Goal: Information Seeking & Learning: Learn about a topic

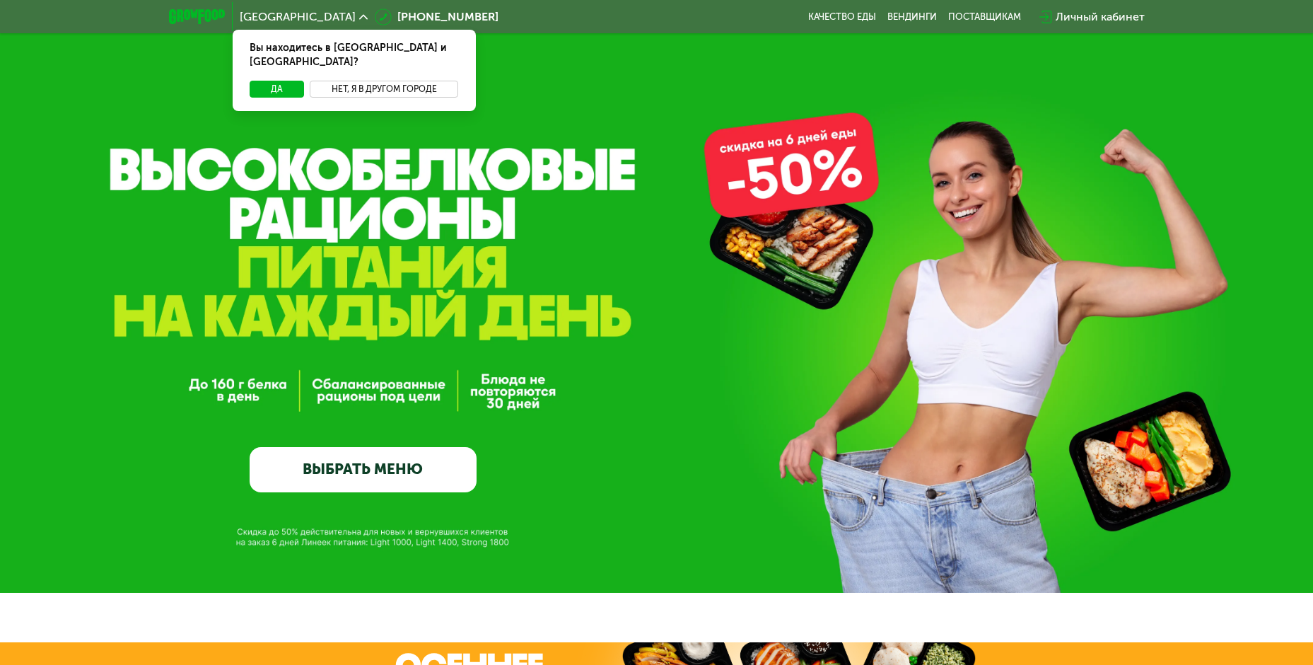
click at [370, 81] on button "Нет, я в другом городе" at bounding box center [384, 89] width 149 height 17
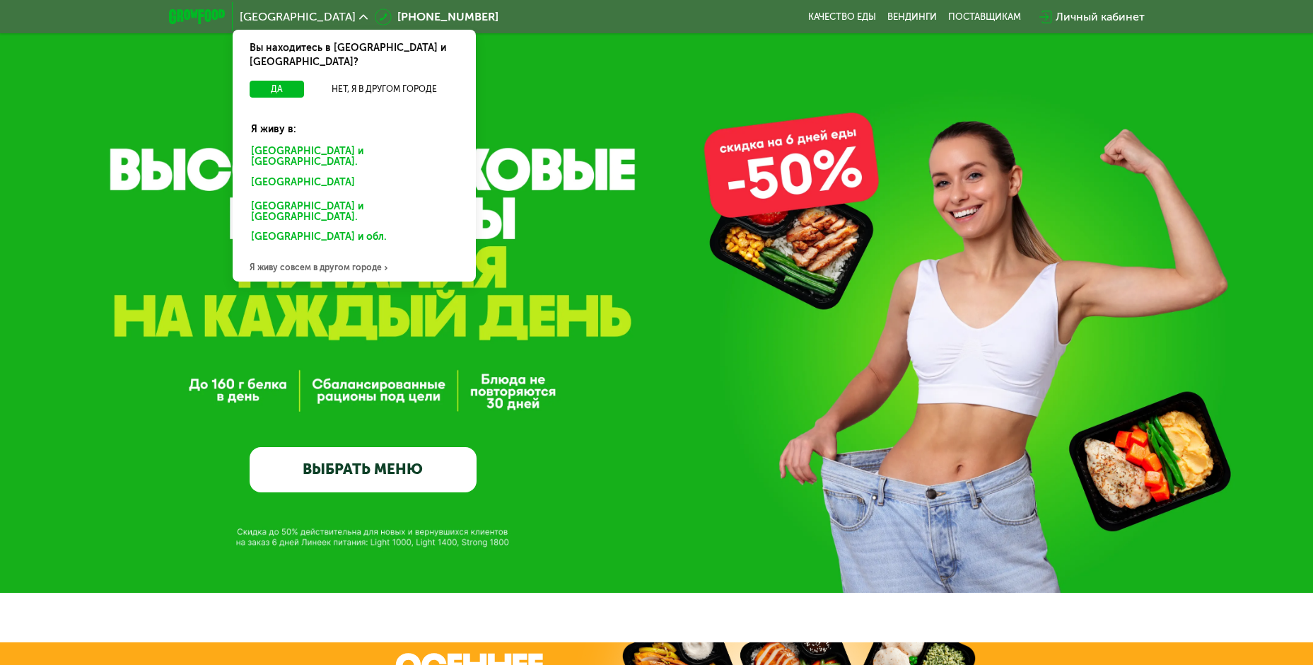
click at [355, 142] on div "Санкт-Петербурге и обл." at bounding box center [354, 157] width 226 height 30
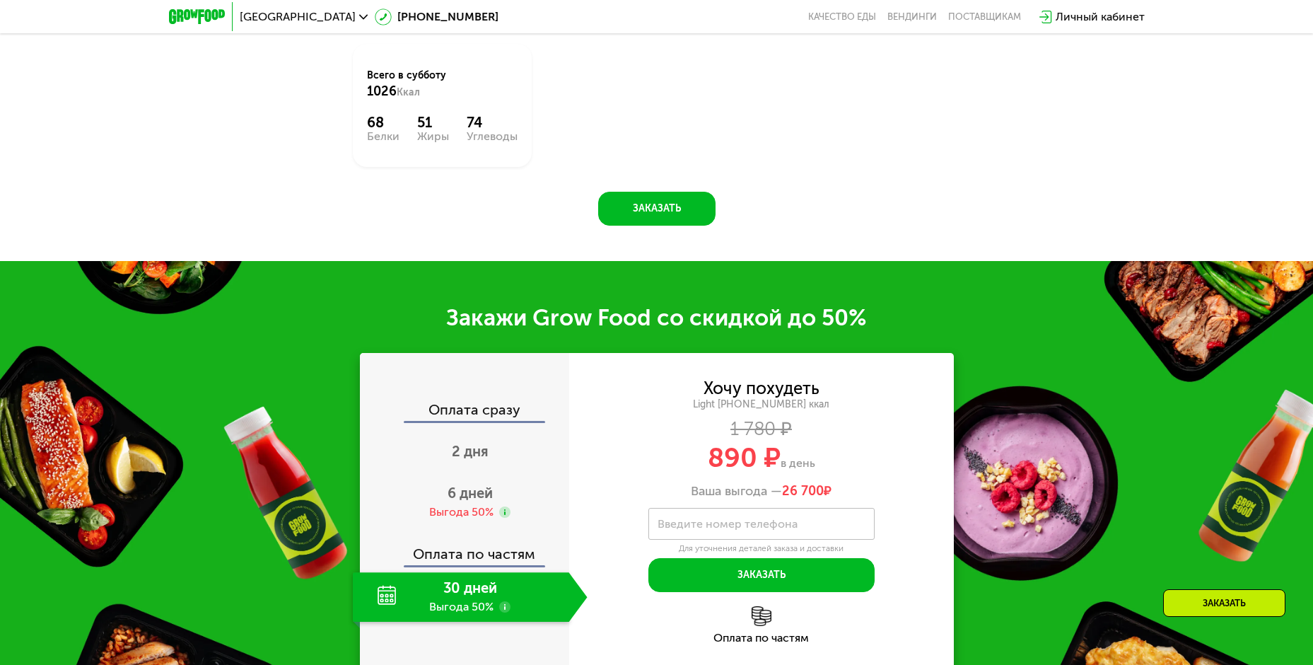
scroll to position [1815, 0]
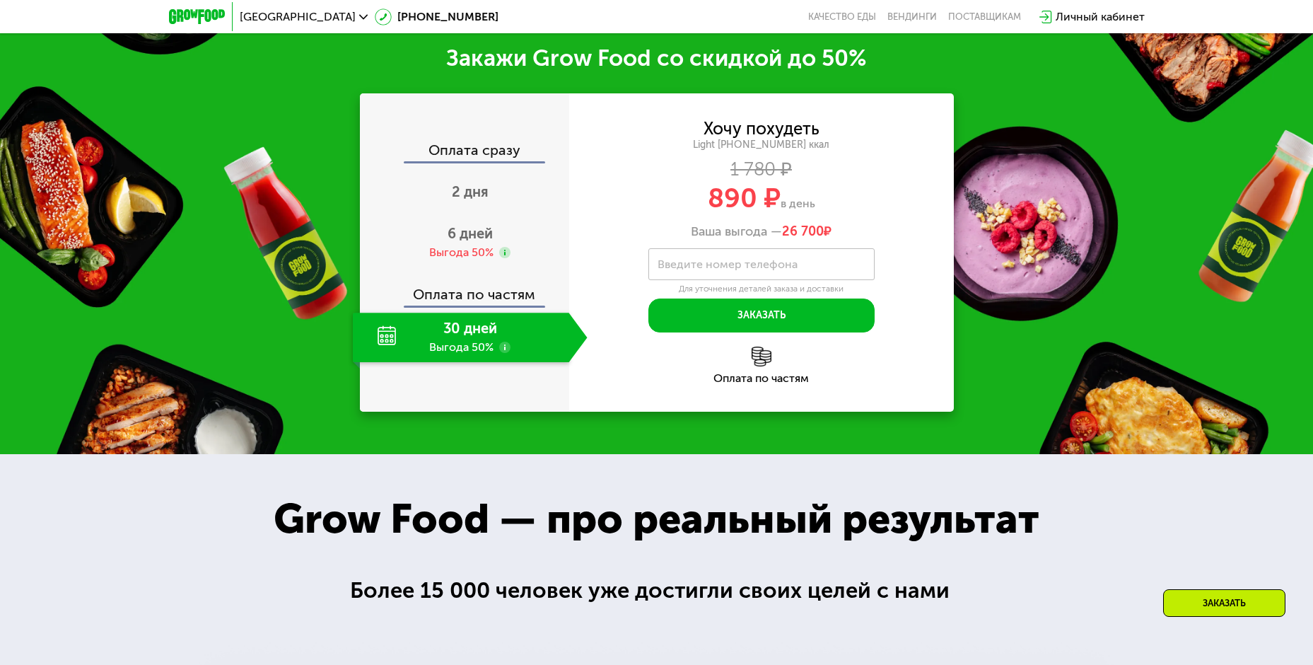
click at [481, 362] on div "30 дней Выгода 50%" at bounding box center [461, 338] width 216 height 50
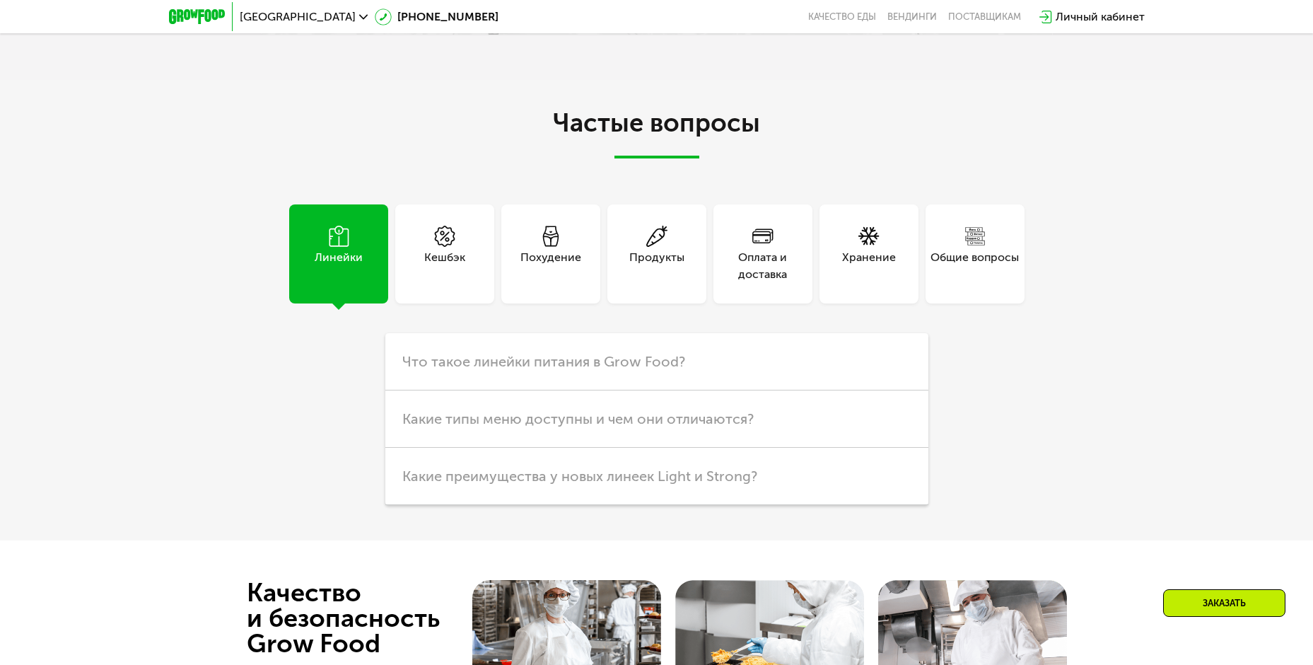
scroll to position [4149, 0]
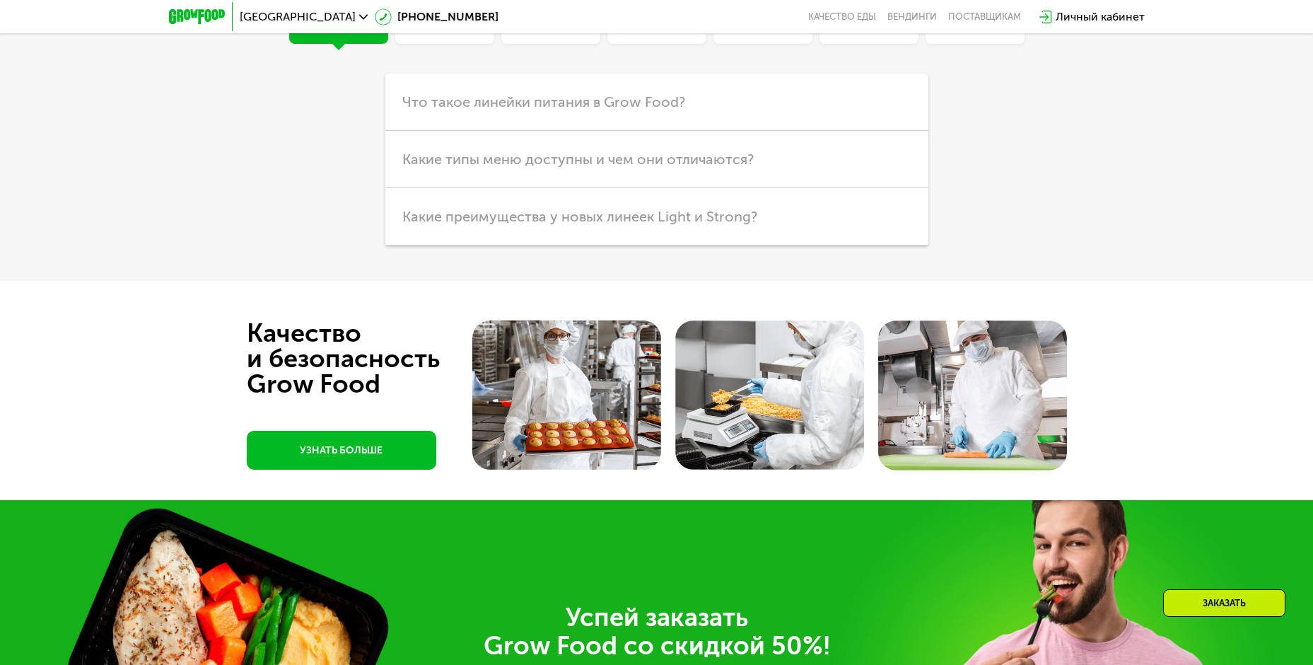
click at [458, 23] on div "Кешбэк" at bounding box center [444, 6] width 41 height 34
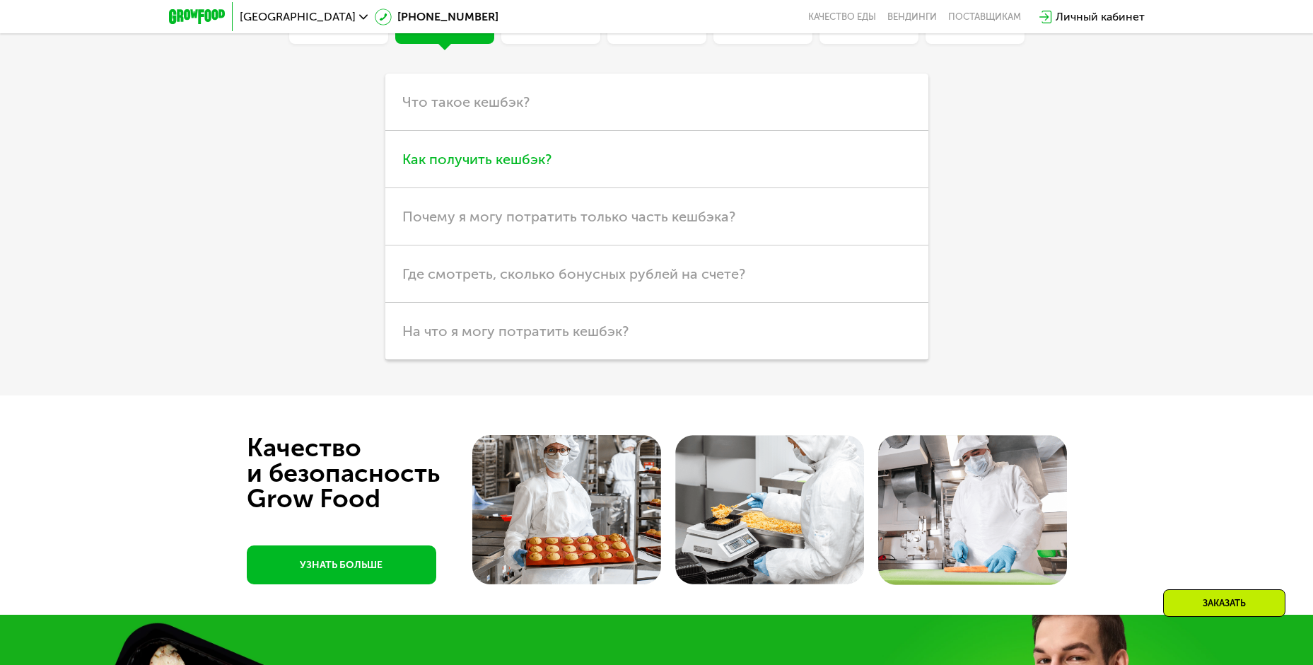
click at [557, 188] on h3 "Как получить кешбэк?" at bounding box center [656, 159] width 543 height 57
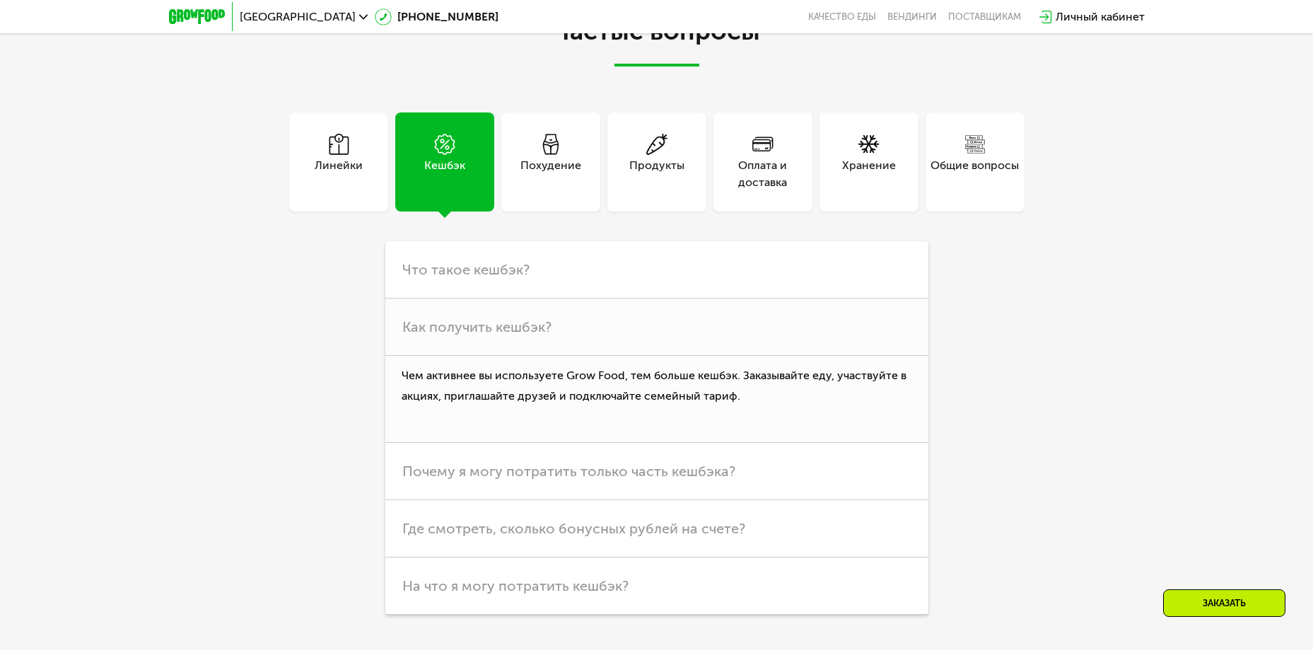
scroll to position [3957, 0]
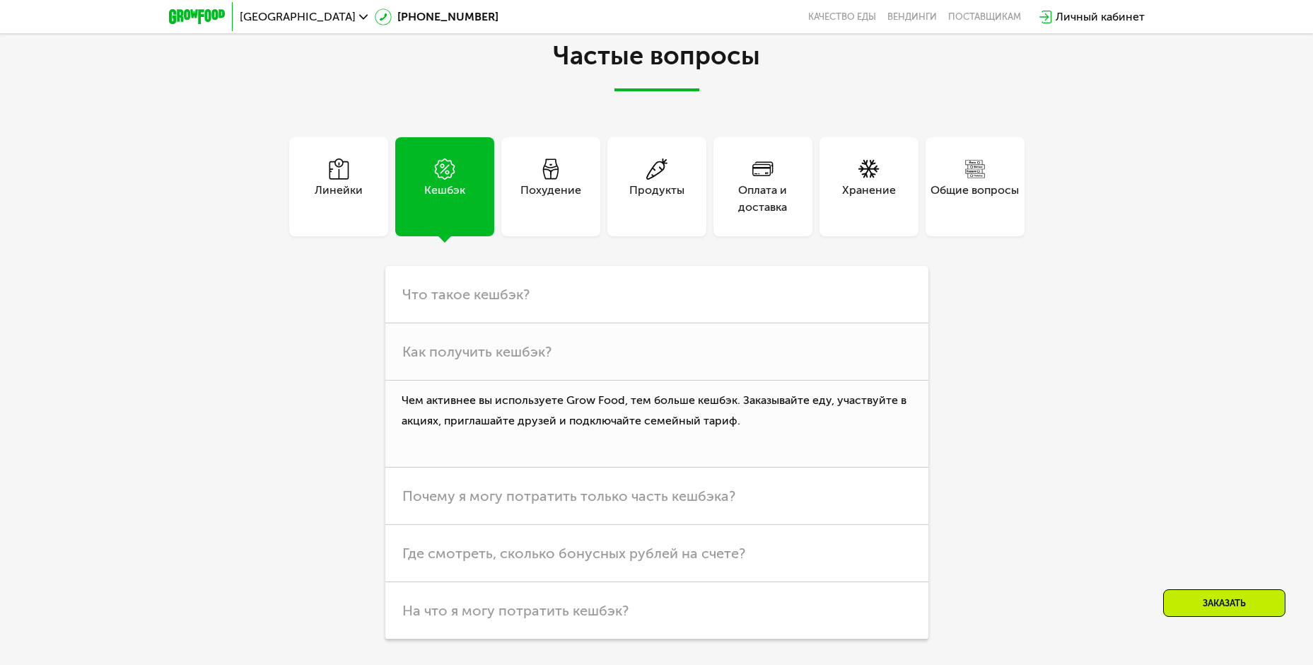
click at [334, 216] on div "Линейки" at bounding box center [339, 199] width 48 height 34
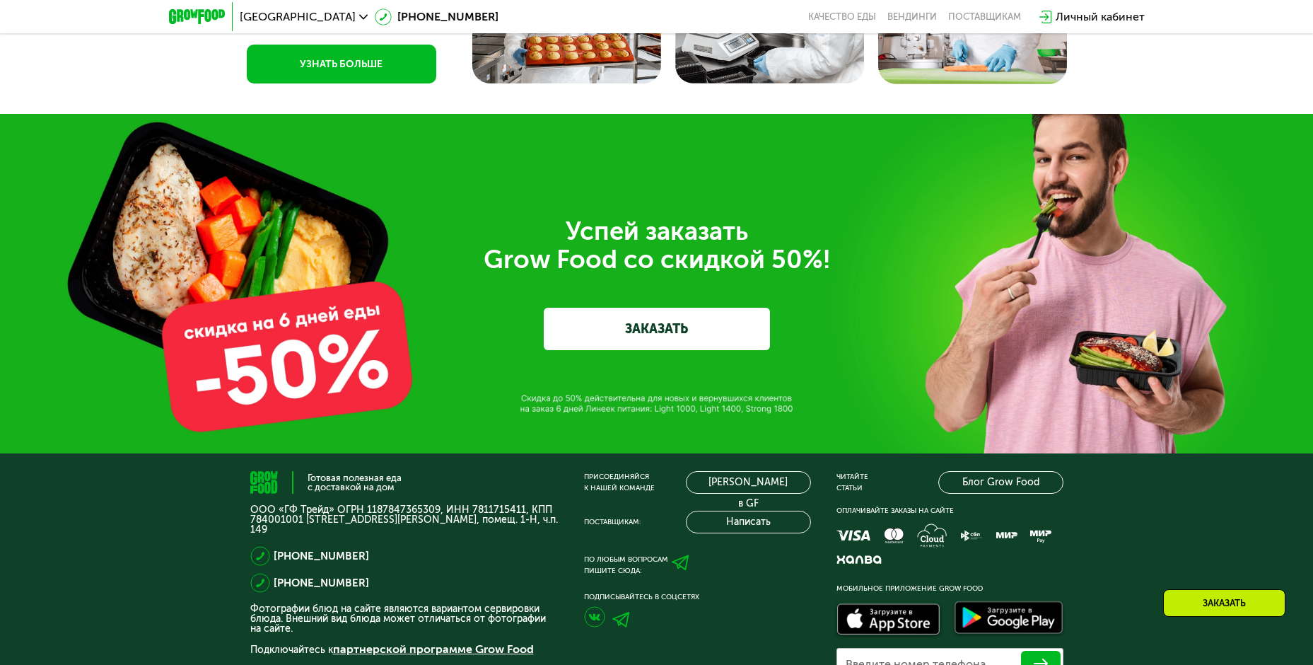
scroll to position [4534, 0]
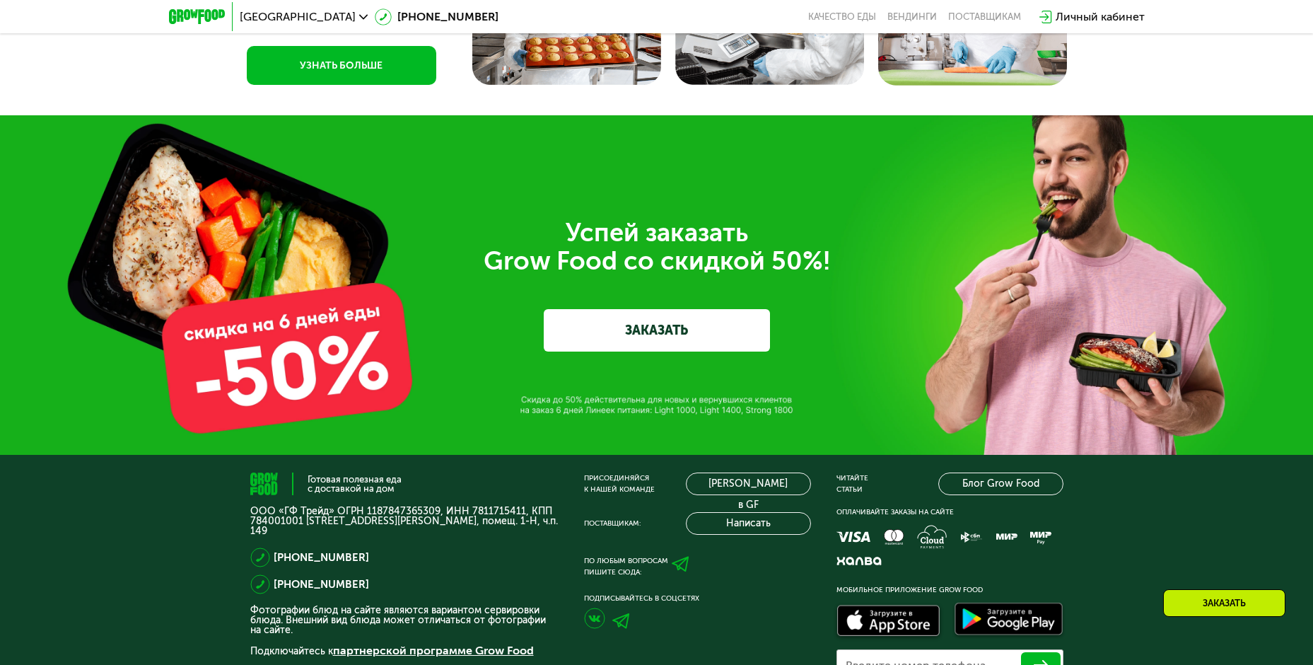
click at [344, 85] on link "УЗНАТЬ БОЛЬШЕ" at bounding box center [342, 65] width 190 height 39
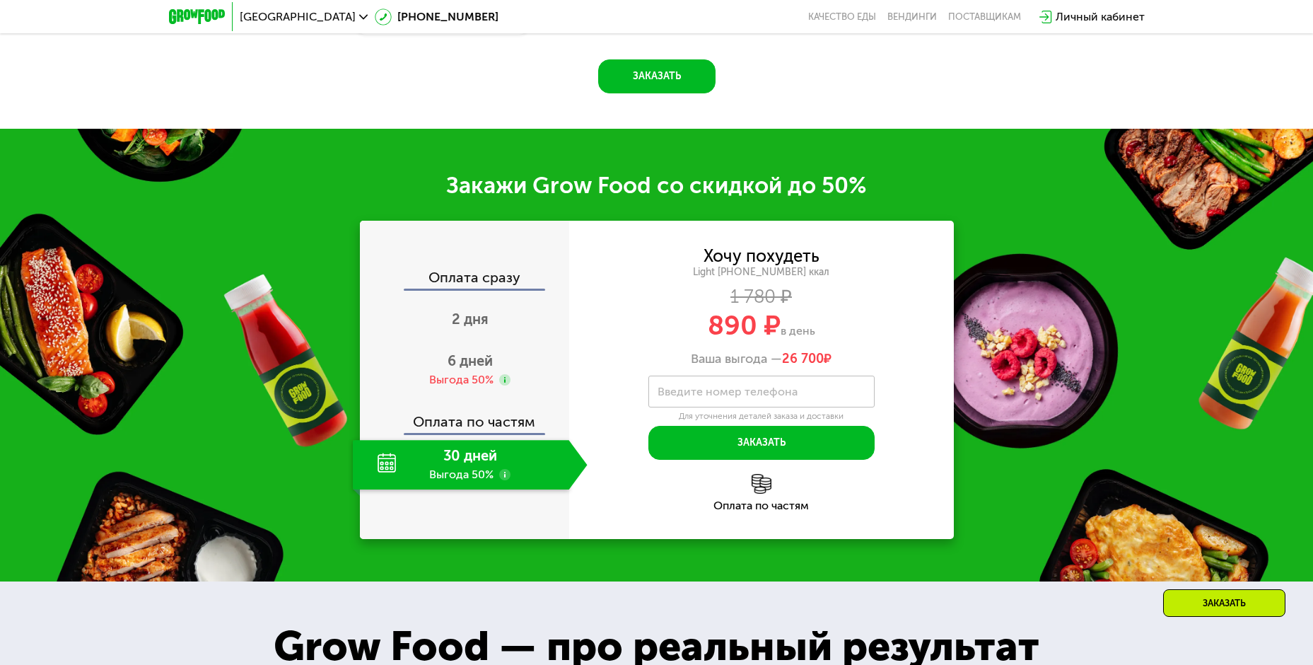
scroll to position [1682, 0]
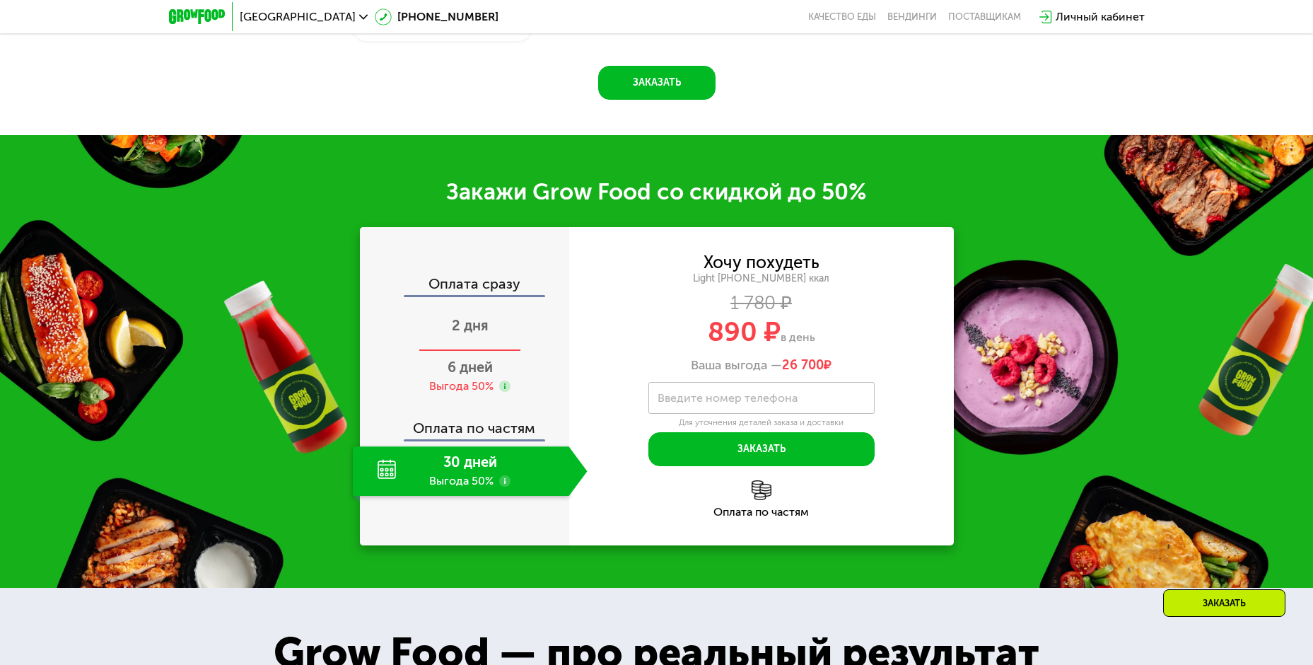
click at [467, 334] on span "2 дня" at bounding box center [470, 325] width 37 height 17
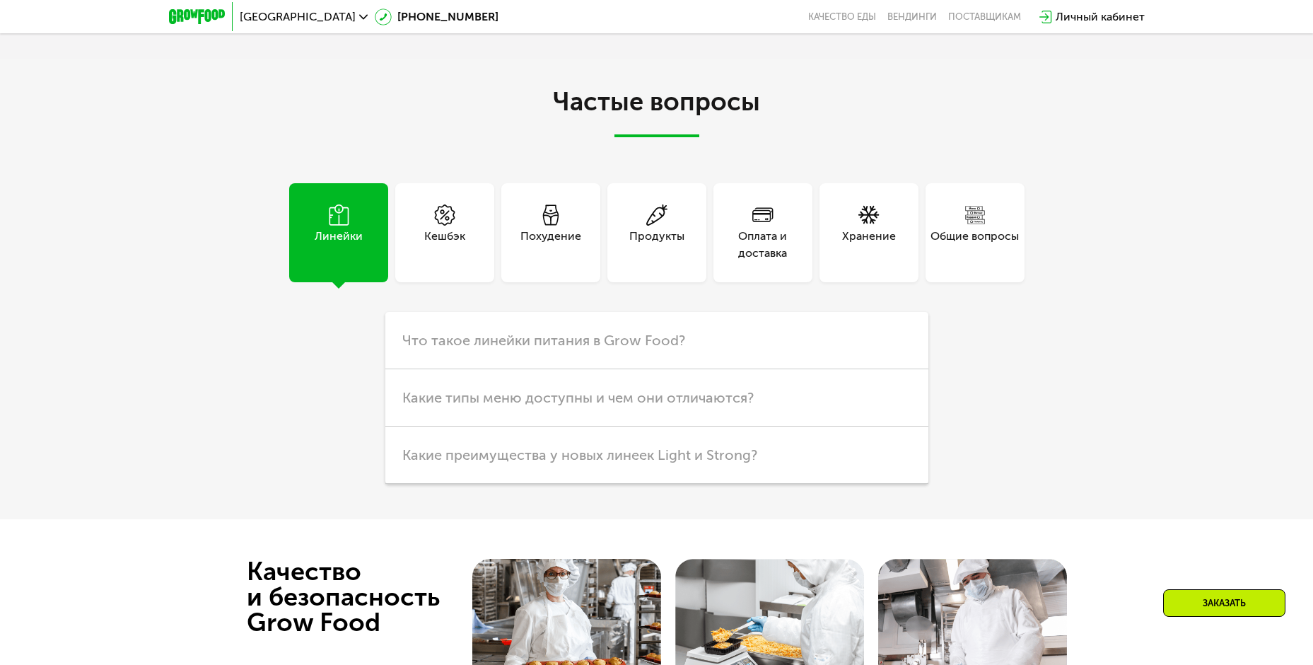
scroll to position [4016, 0]
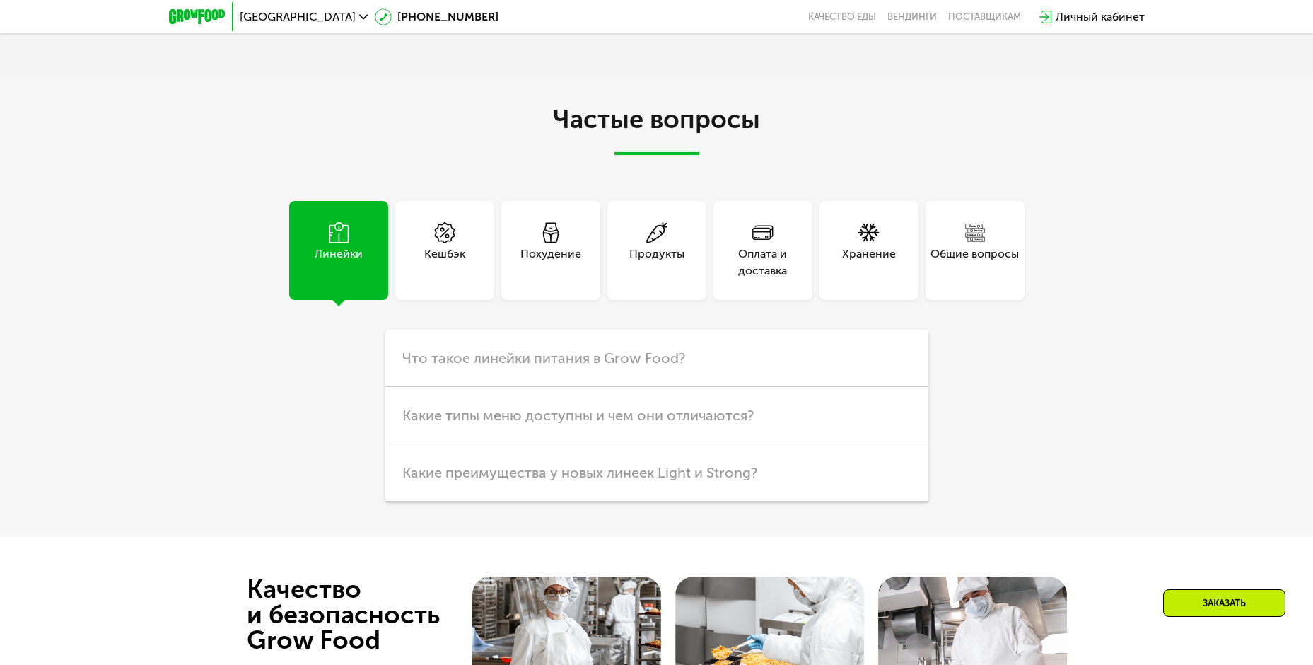
click at [882, 279] on div "Хранение" at bounding box center [869, 250] width 99 height 99
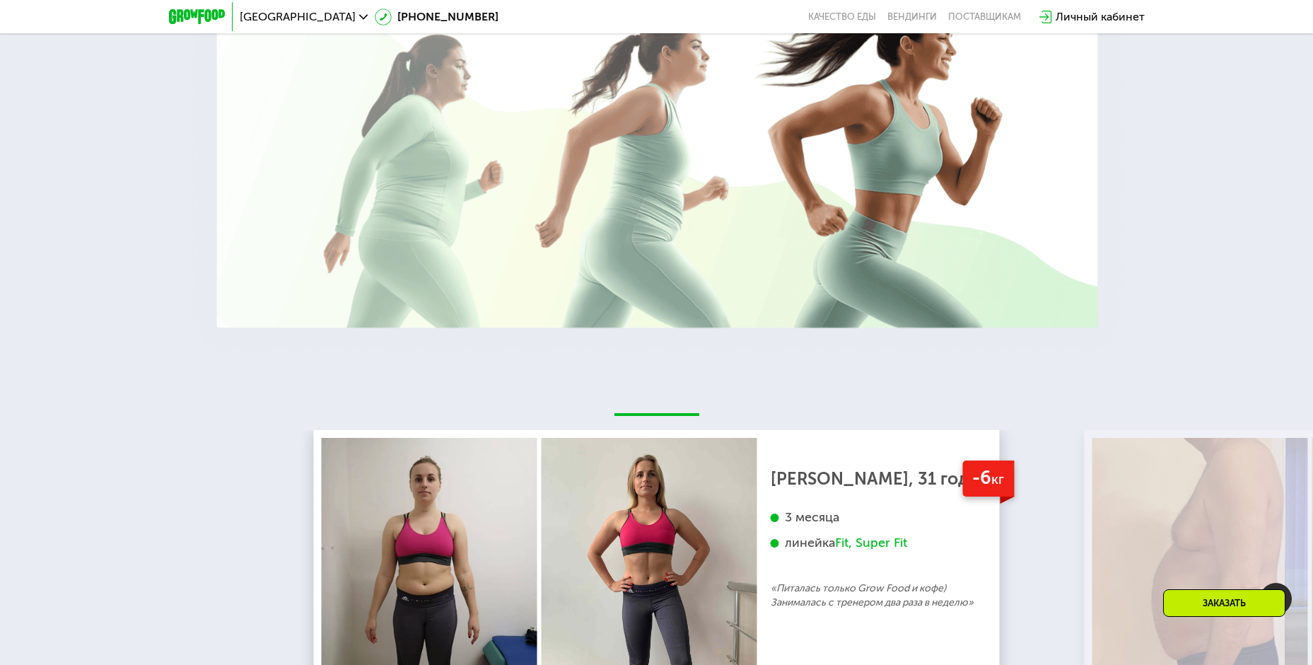
scroll to position [2978, 0]
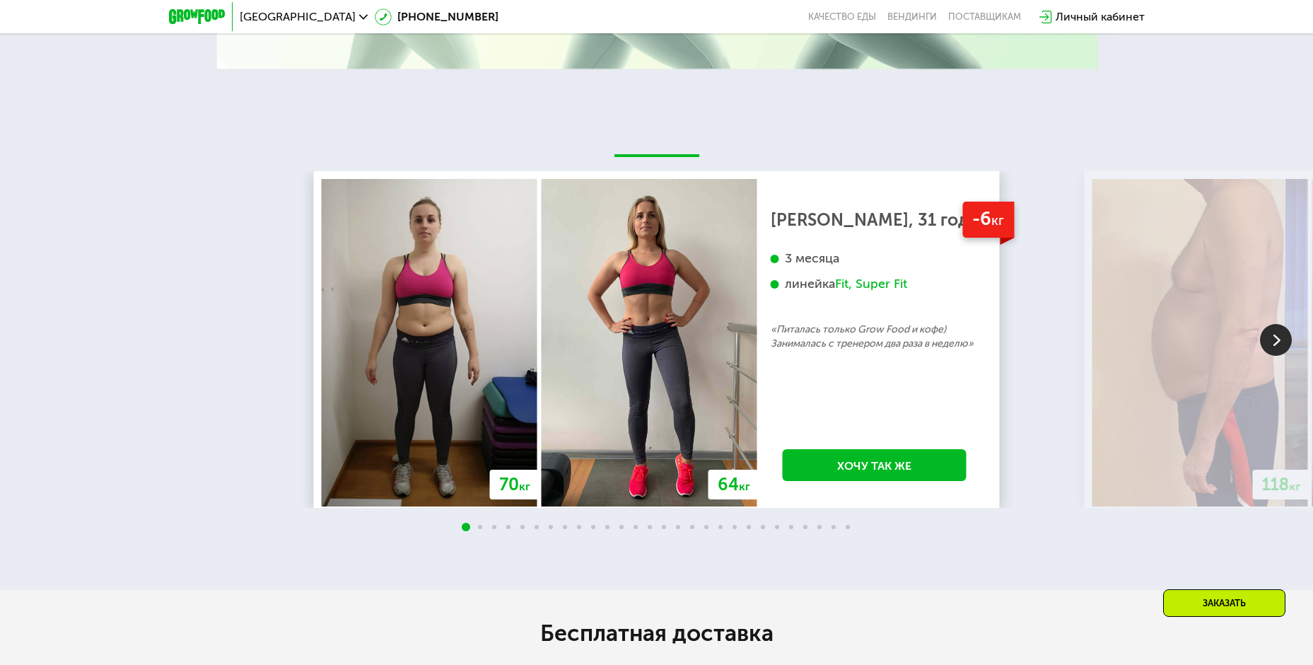
click at [1276, 347] on img at bounding box center [1276, 340] width 32 height 32
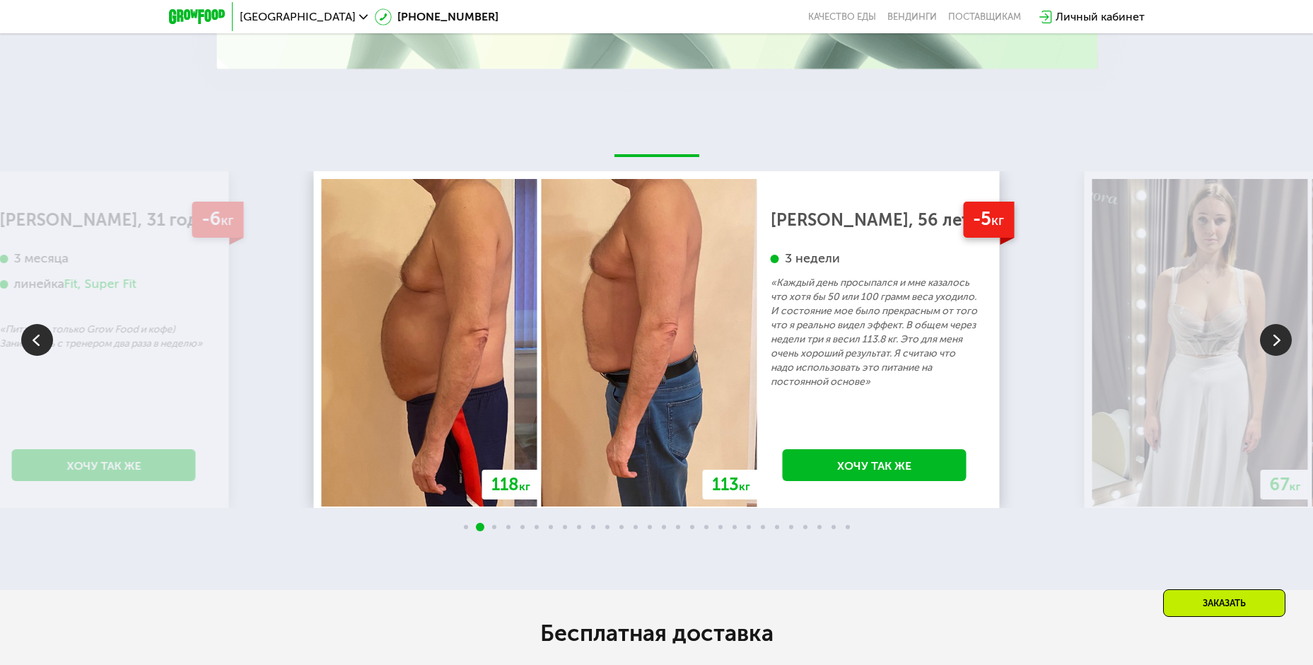
click at [1275, 347] on img at bounding box center [1276, 340] width 32 height 32
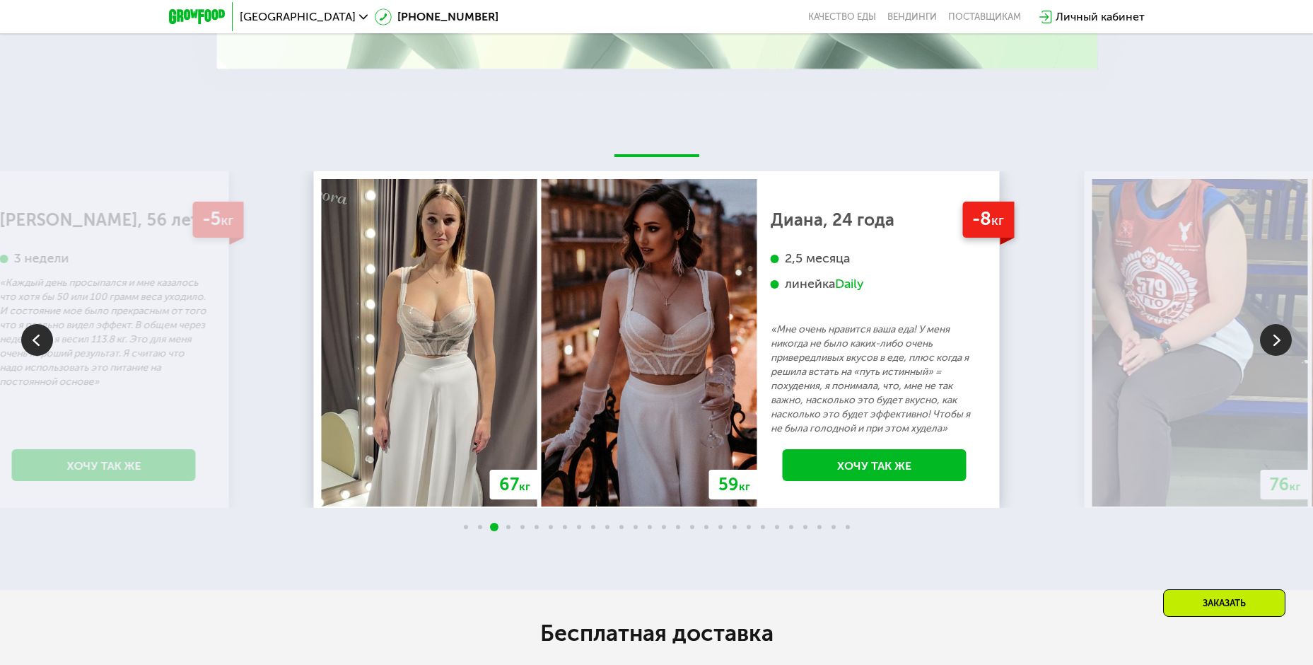
click at [1275, 347] on img at bounding box center [1276, 340] width 32 height 32
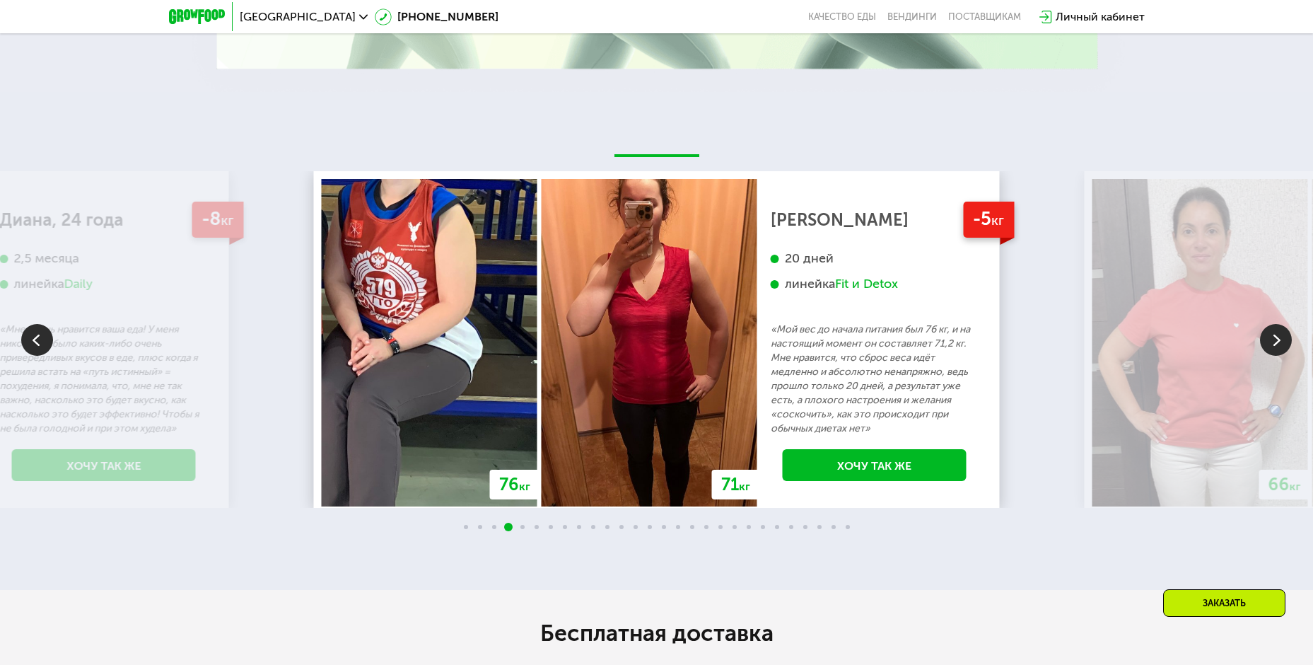
click at [1269, 344] on img at bounding box center [1276, 340] width 32 height 32
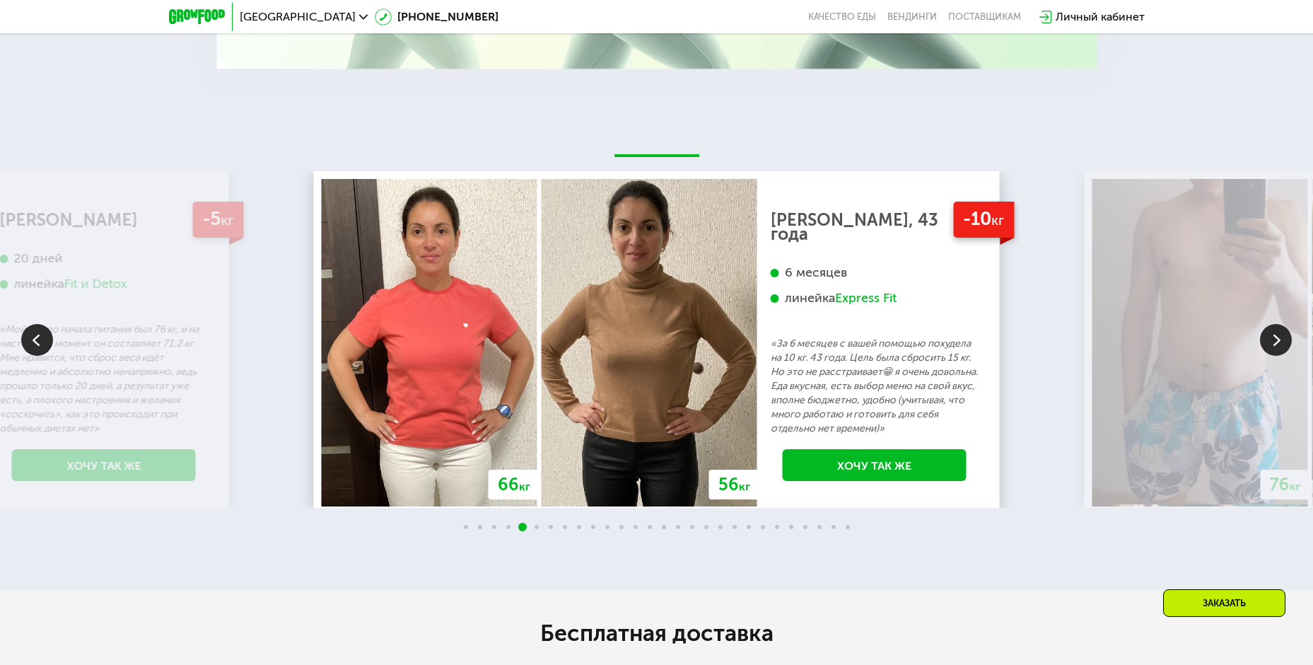
click at [1269, 344] on img at bounding box center [1276, 340] width 32 height 32
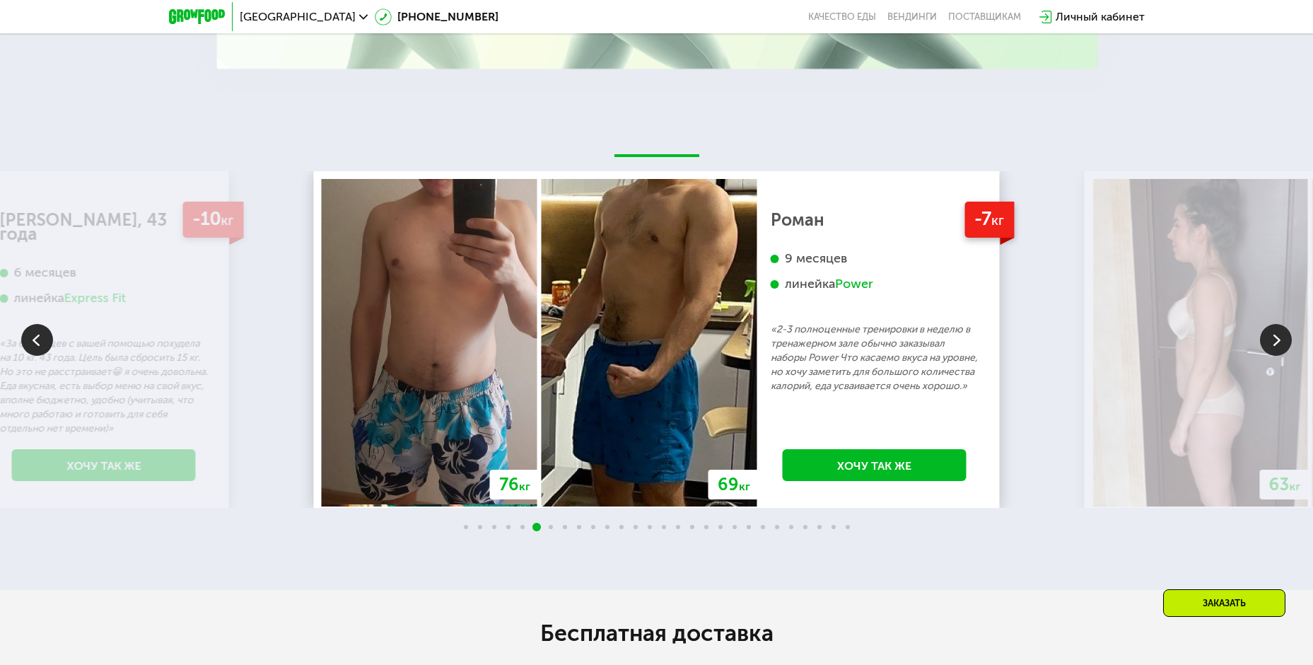
click at [1287, 350] on img at bounding box center [1276, 340] width 32 height 32
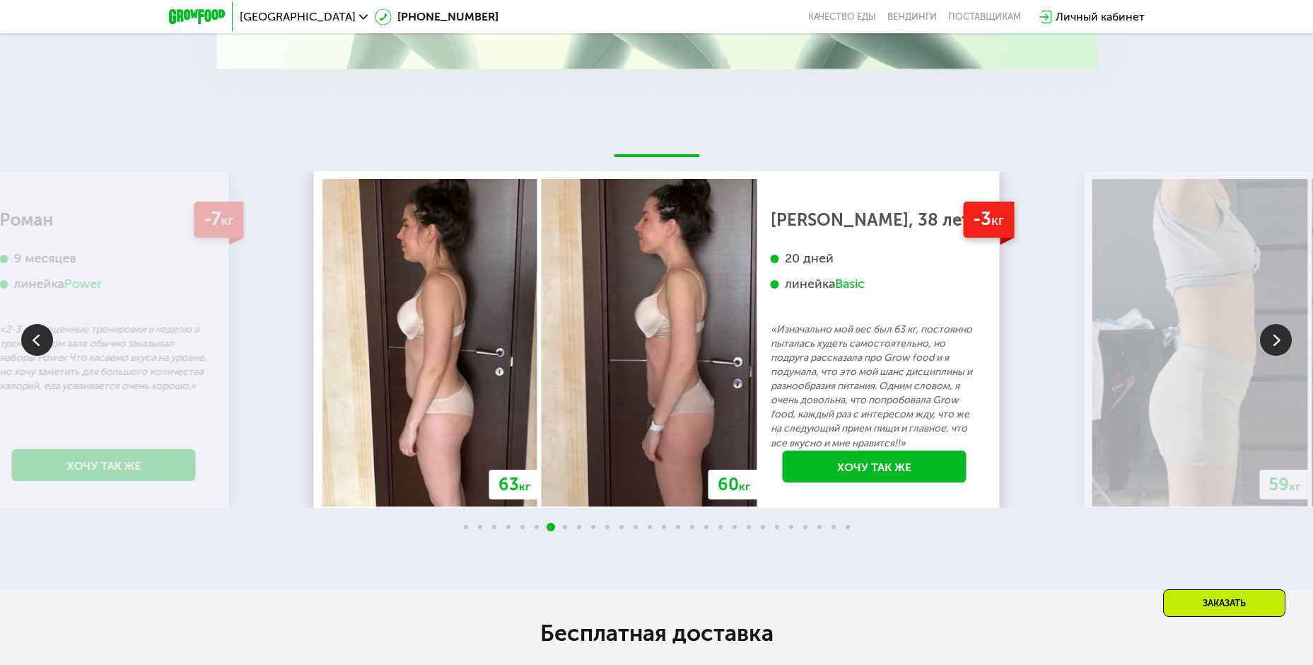
click at [1284, 351] on img at bounding box center [1276, 340] width 32 height 32
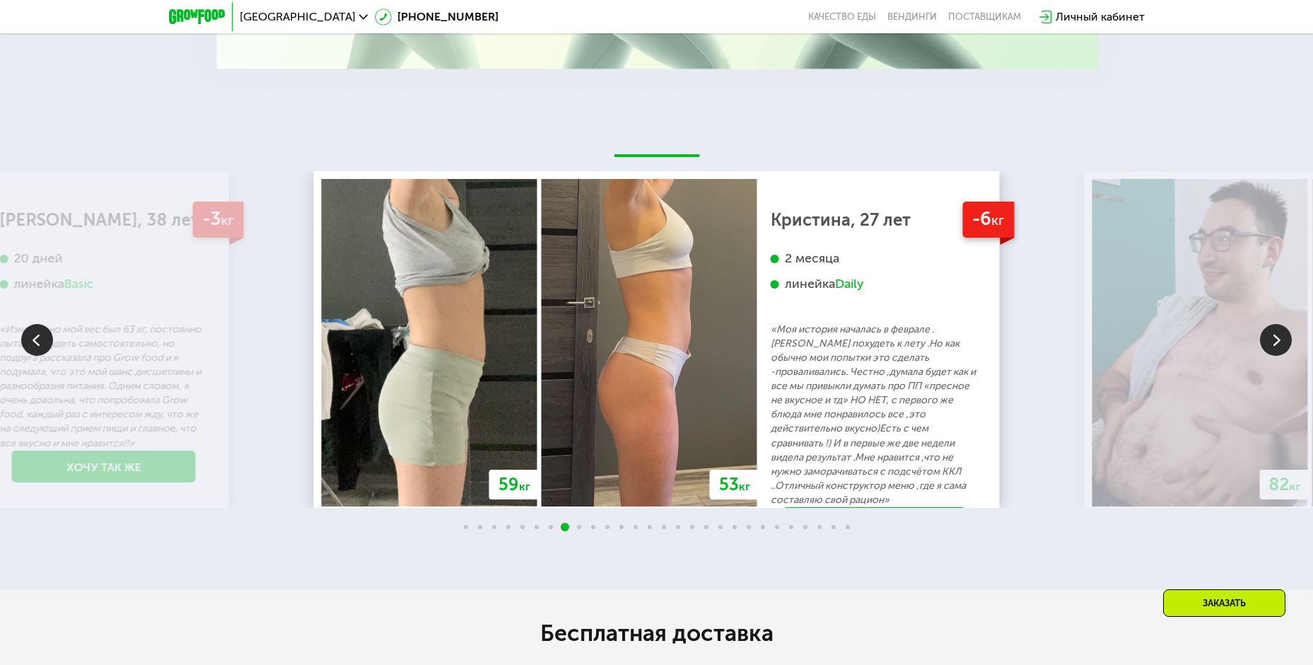
click at [1284, 351] on img at bounding box center [1276, 340] width 32 height 32
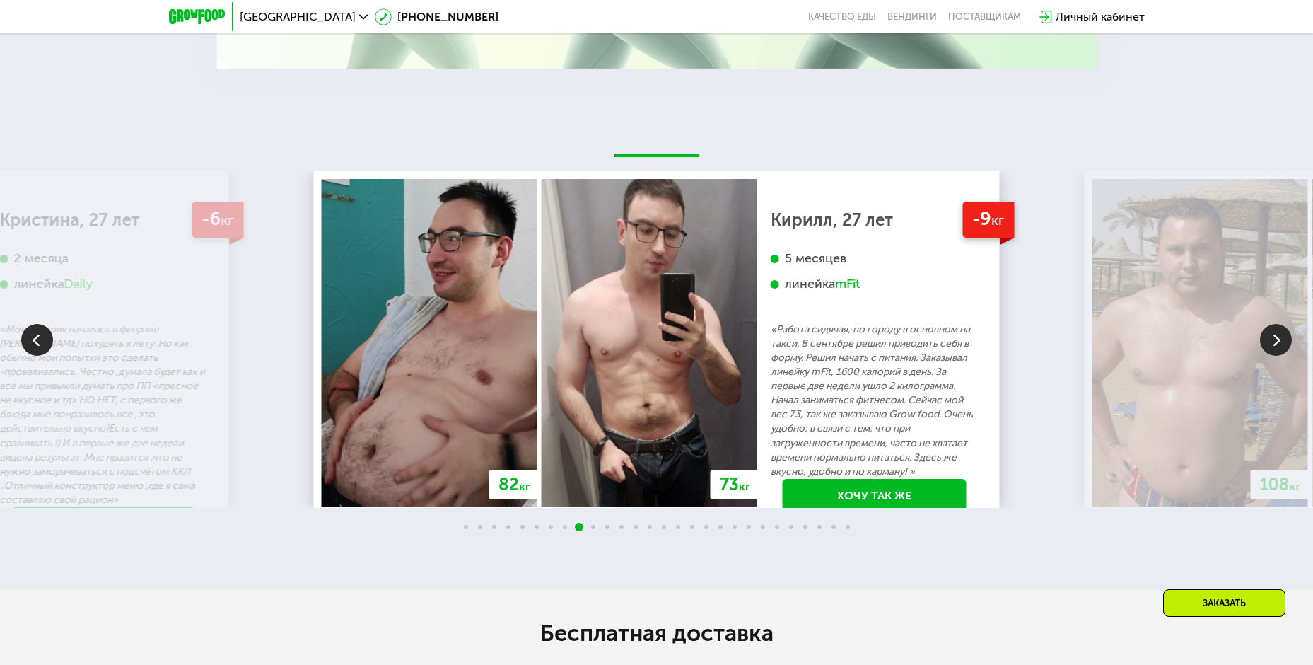
click at [1284, 351] on img at bounding box center [1276, 340] width 32 height 32
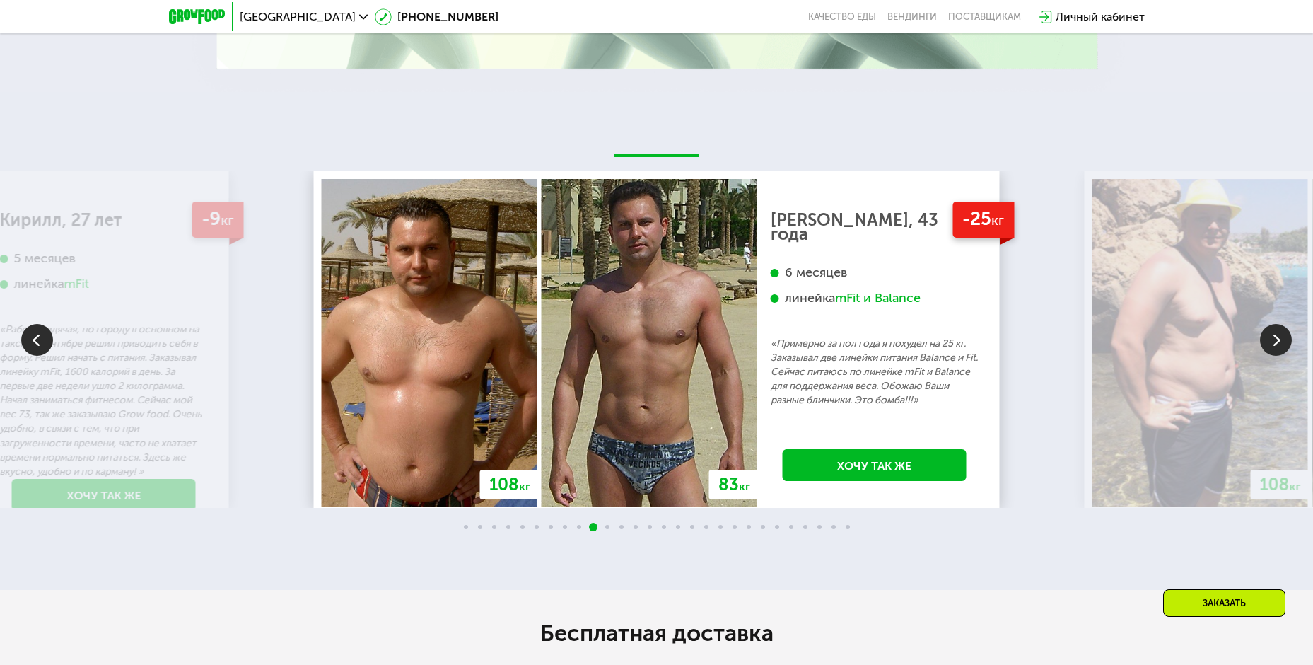
click at [1284, 351] on img at bounding box center [1276, 340] width 32 height 32
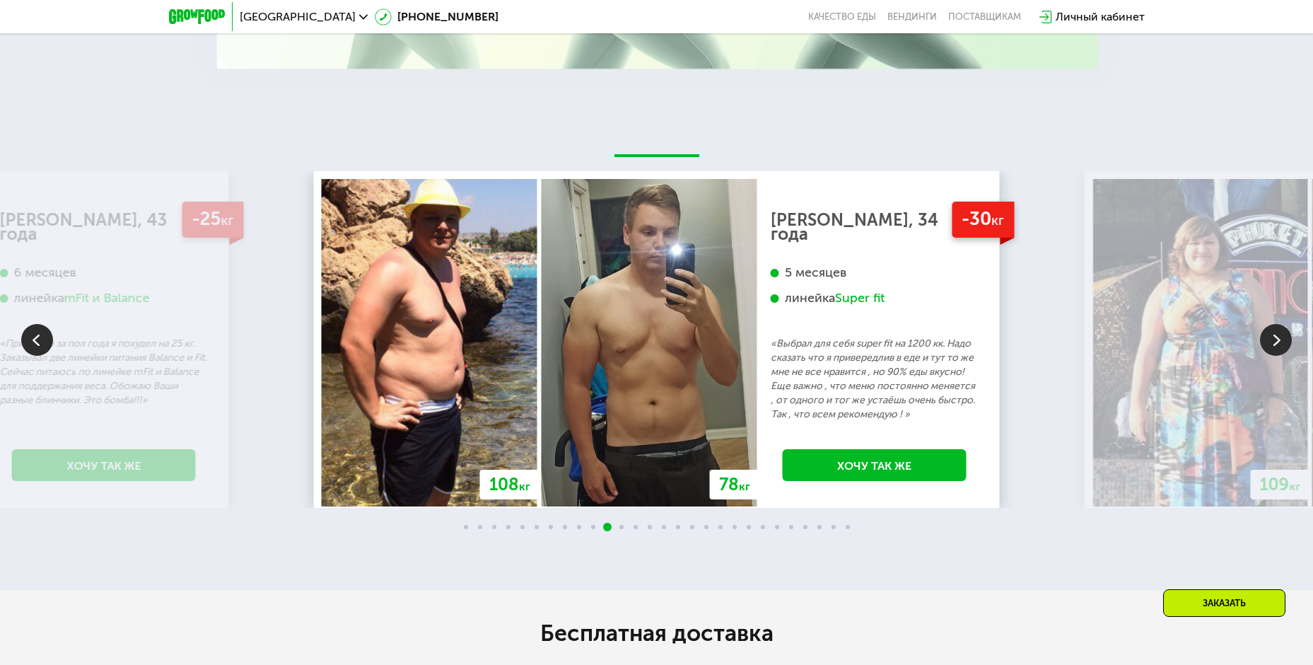
click at [1284, 351] on img at bounding box center [1276, 340] width 32 height 32
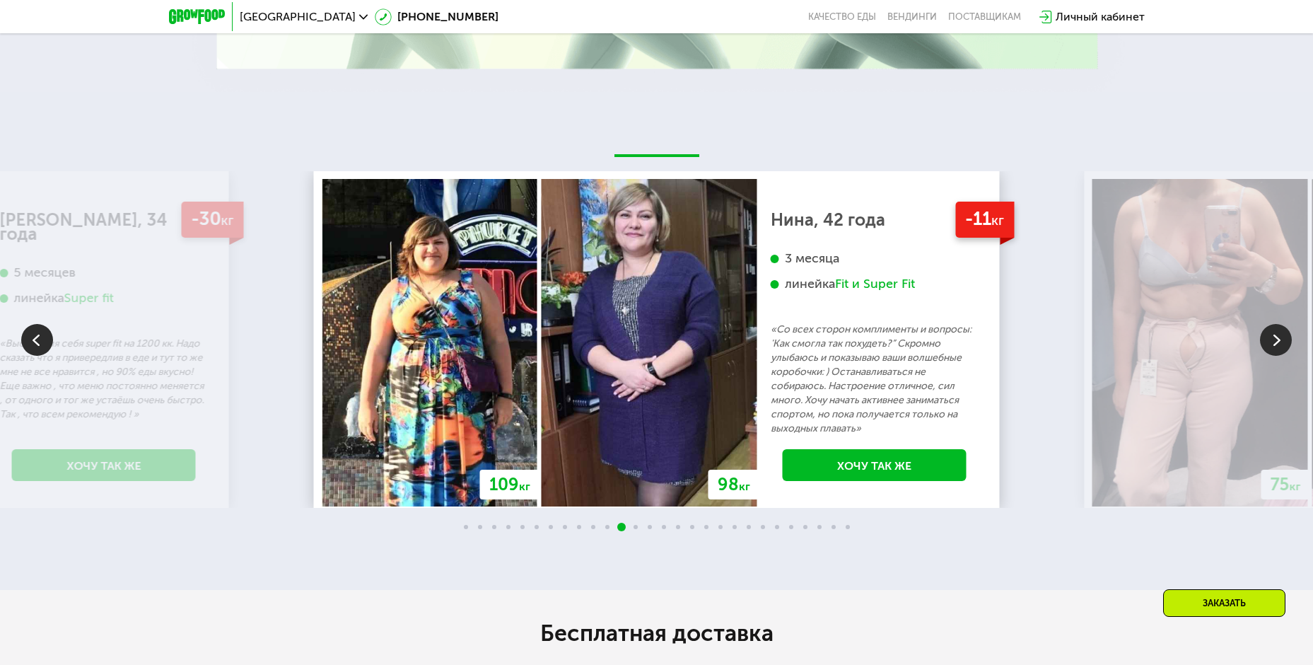
click at [1284, 351] on img at bounding box center [1276, 340] width 32 height 32
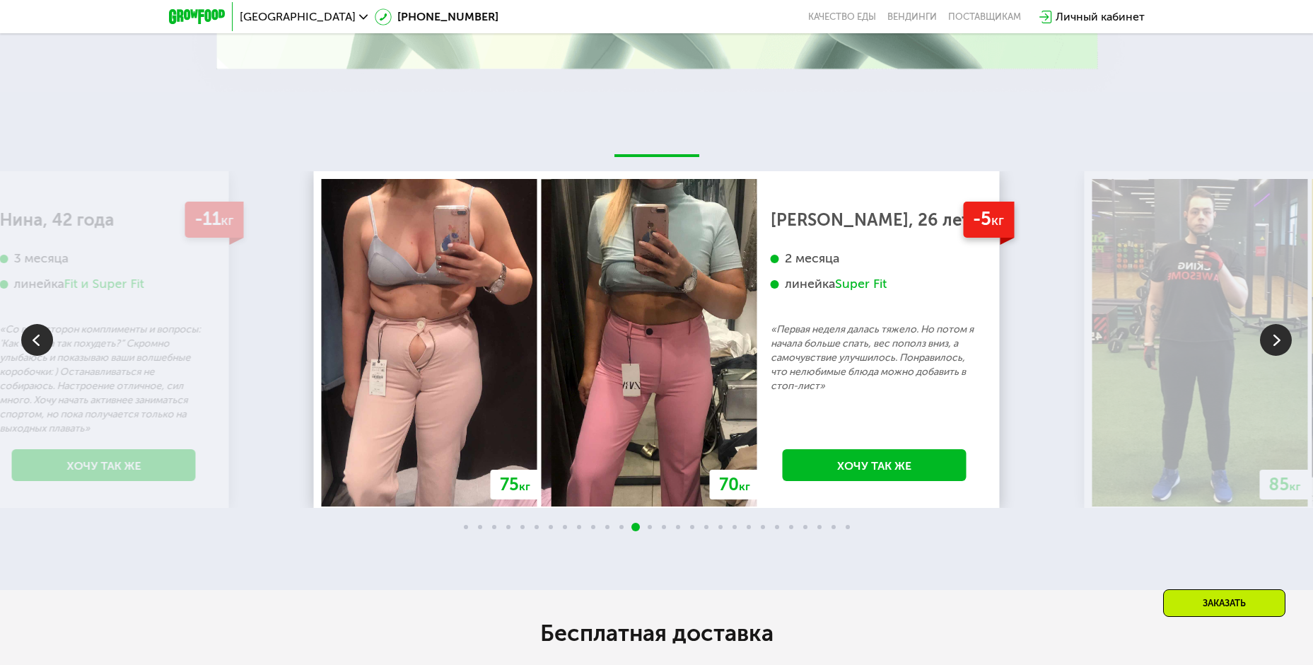
click at [1284, 351] on img at bounding box center [1276, 340] width 32 height 32
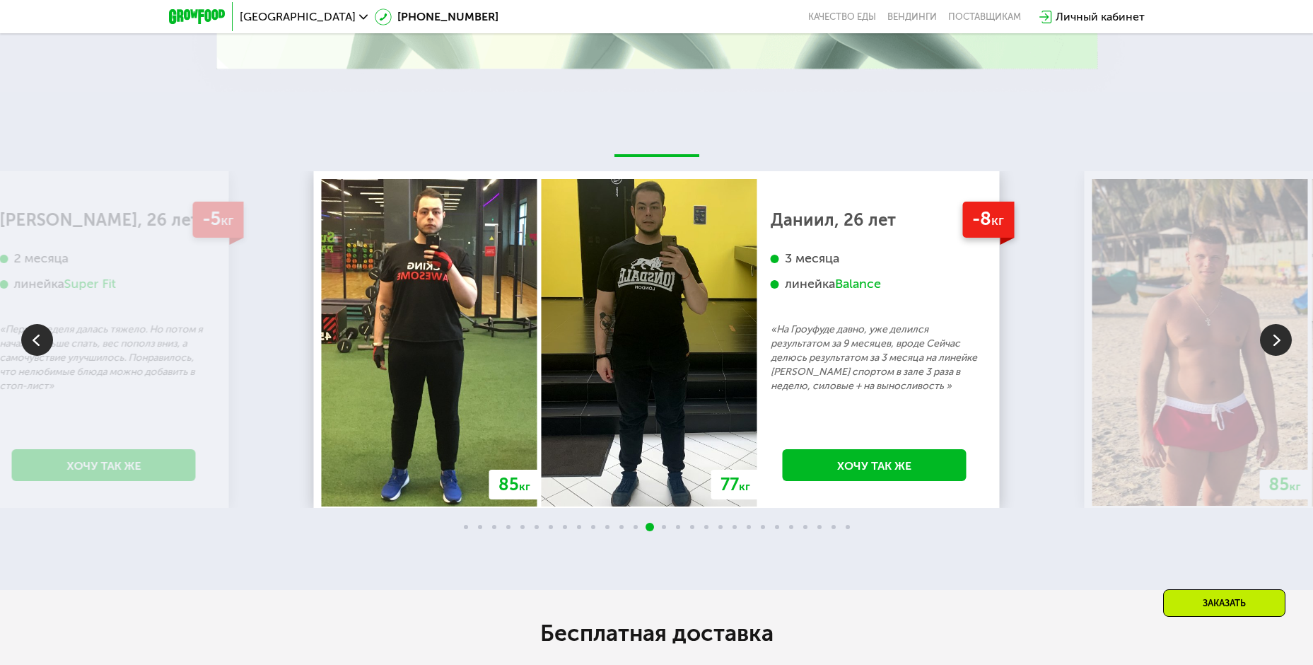
click at [1284, 351] on img at bounding box center [1276, 340] width 32 height 32
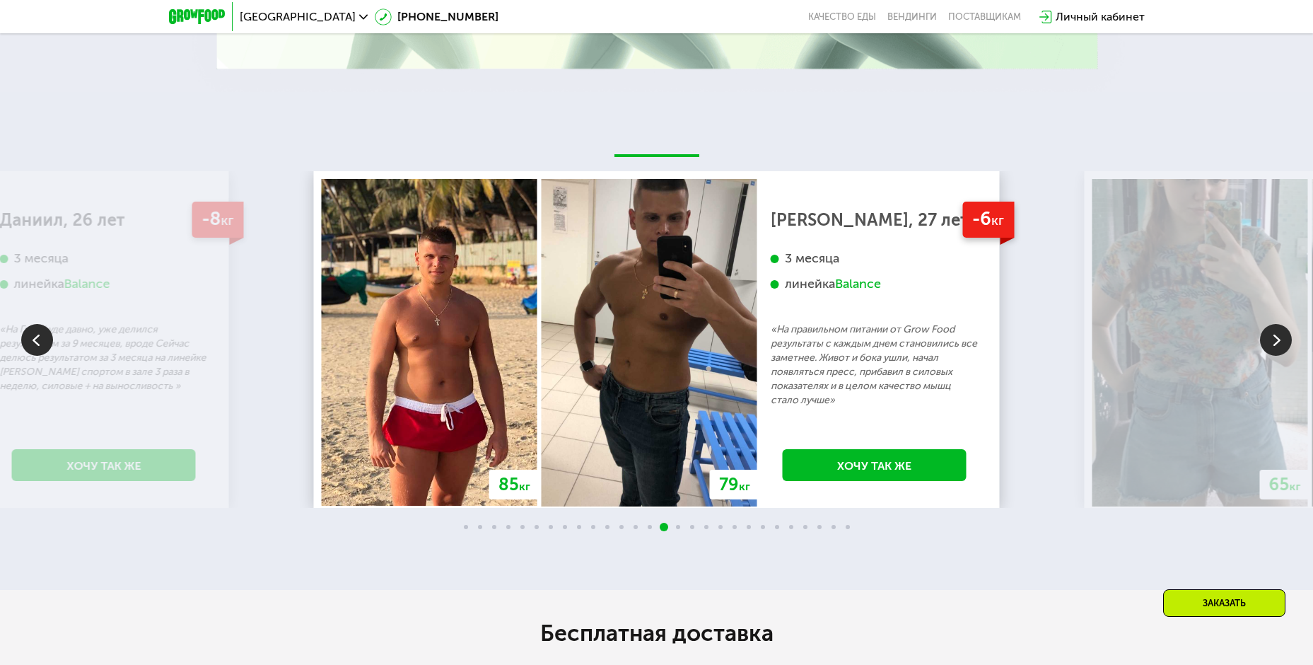
click at [1284, 351] on img at bounding box center [1276, 340] width 32 height 32
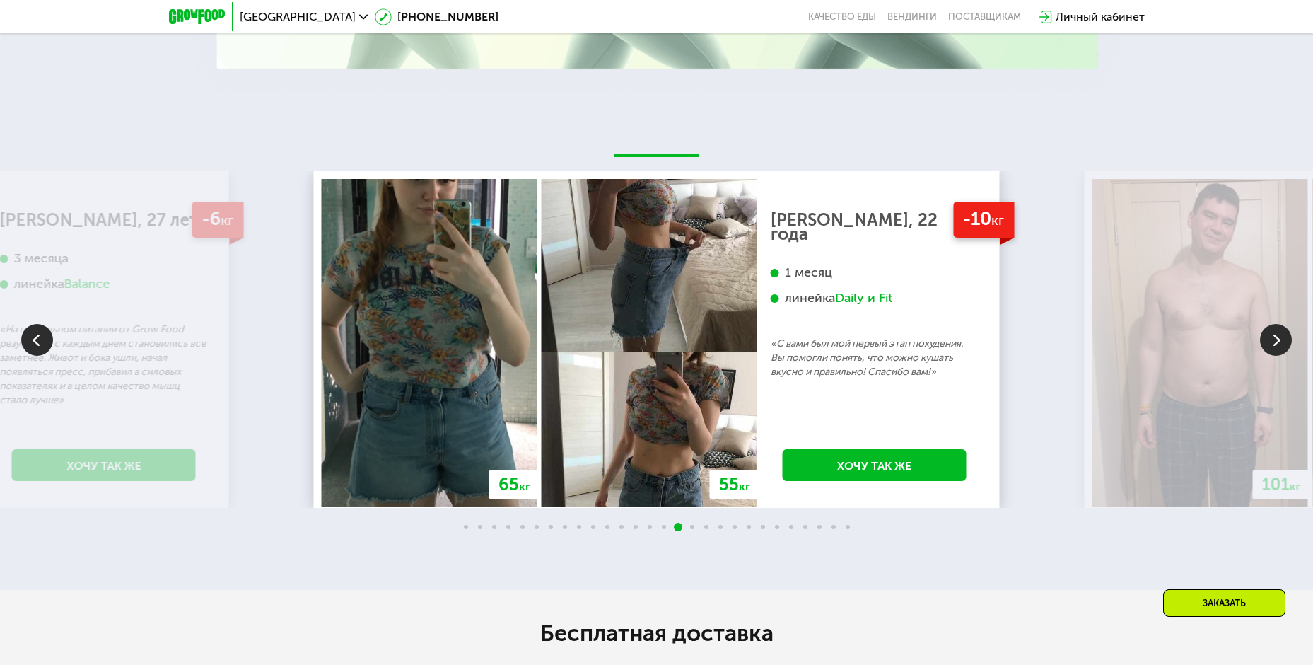
click at [1284, 351] on img at bounding box center [1276, 340] width 32 height 32
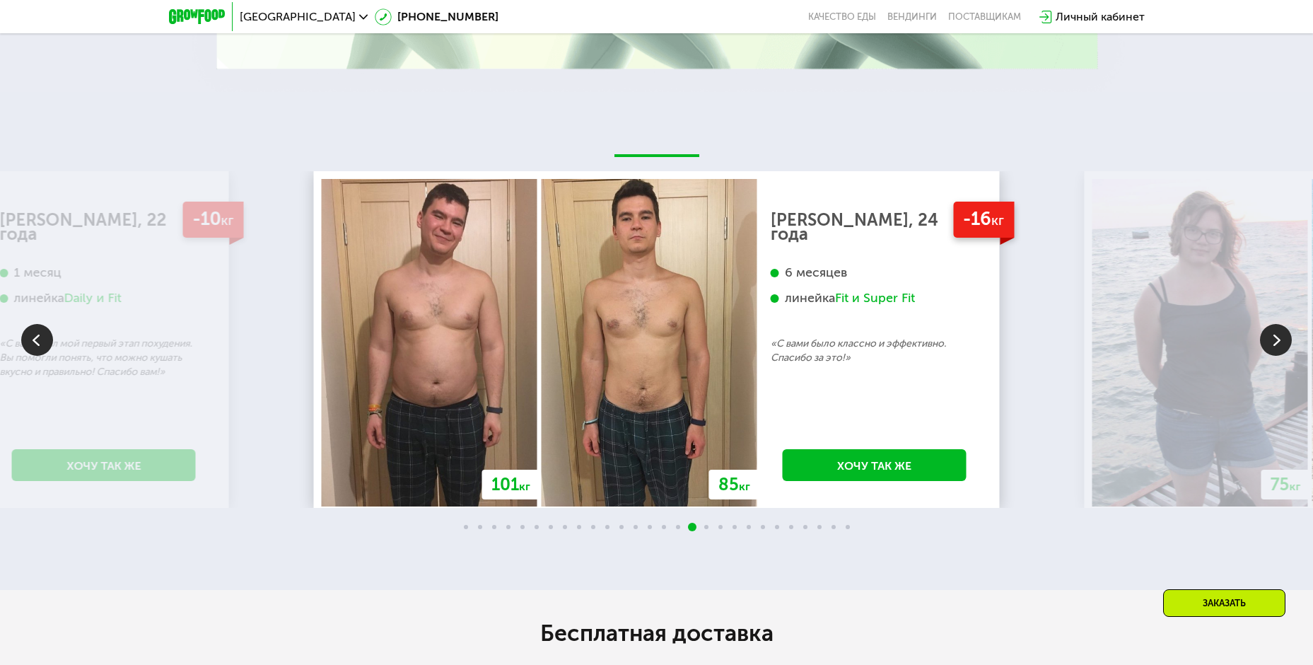
click at [1284, 351] on img at bounding box center [1276, 340] width 32 height 32
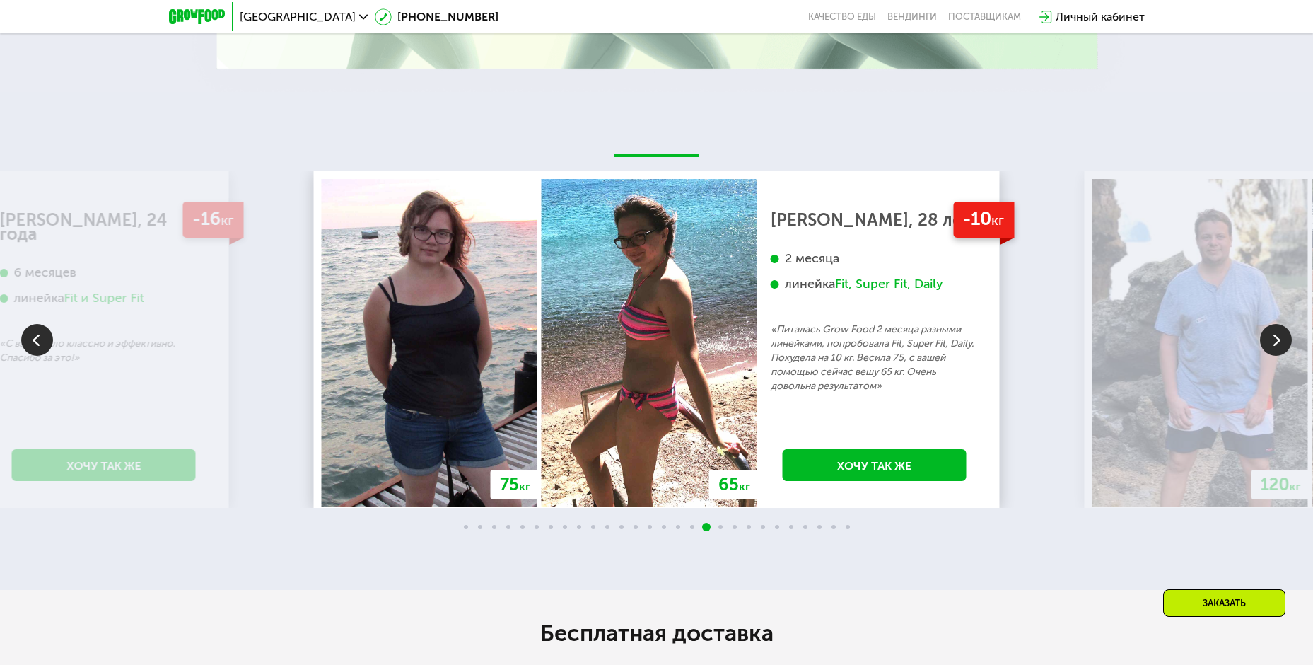
click at [1279, 348] on img at bounding box center [1276, 340] width 32 height 32
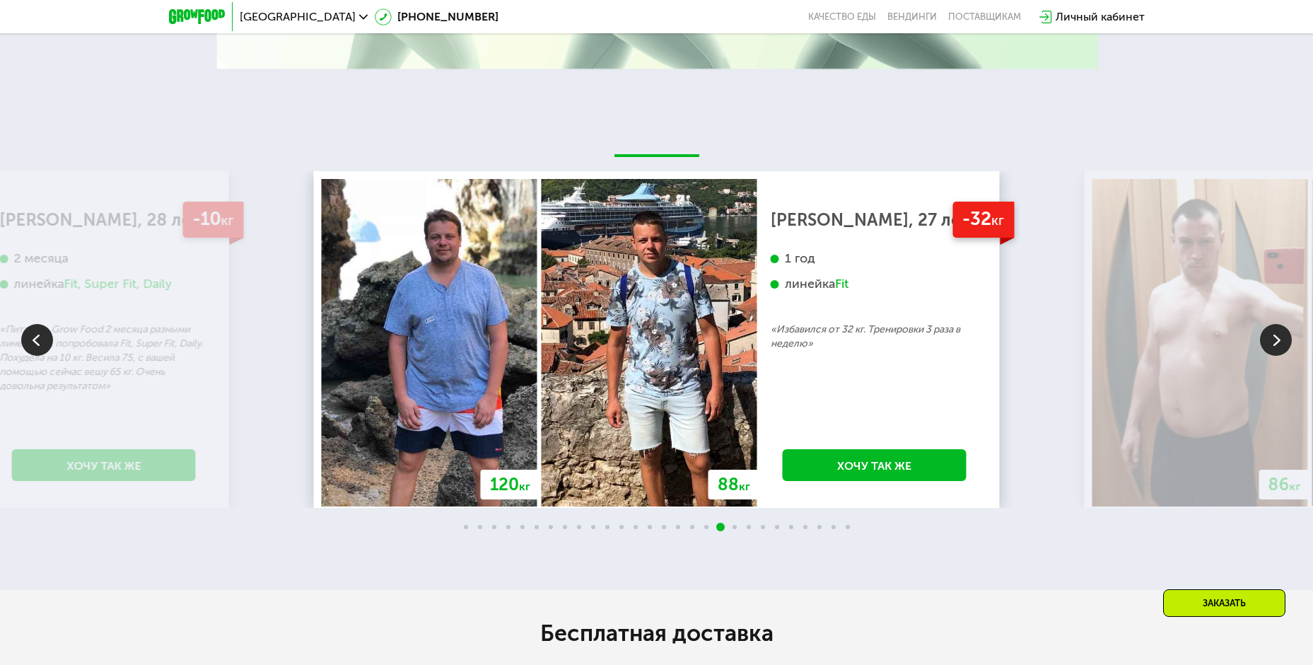
click at [1279, 348] on img at bounding box center [1276, 340] width 32 height 32
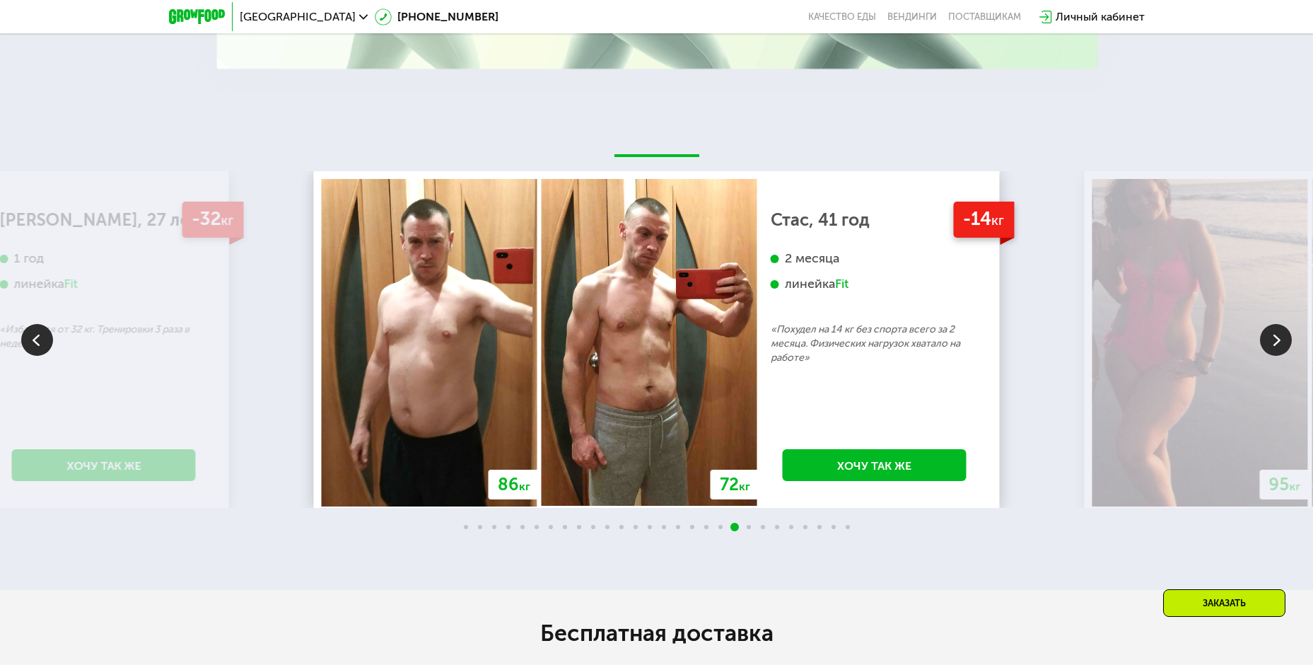
click at [1279, 348] on img at bounding box center [1276, 340] width 32 height 32
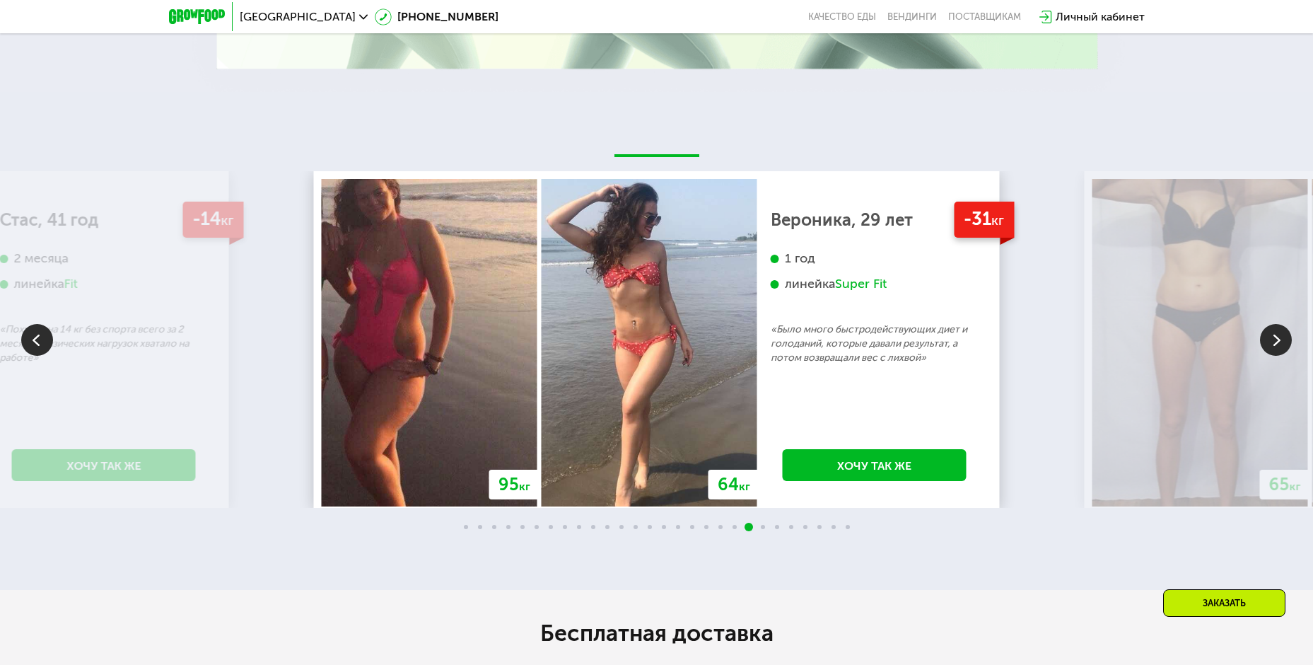
click at [1279, 348] on img at bounding box center [1276, 340] width 32 height 32
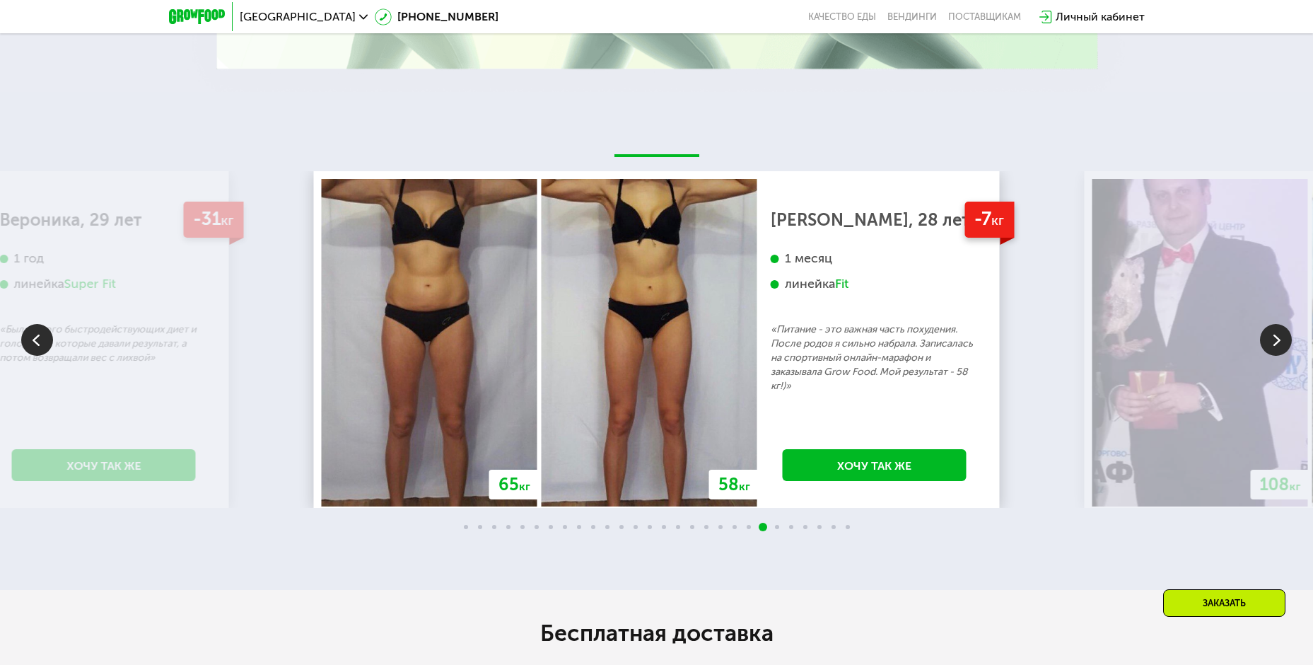
click at [1279, 348] on img at bounding box center [1276, 340] width 32 height 32
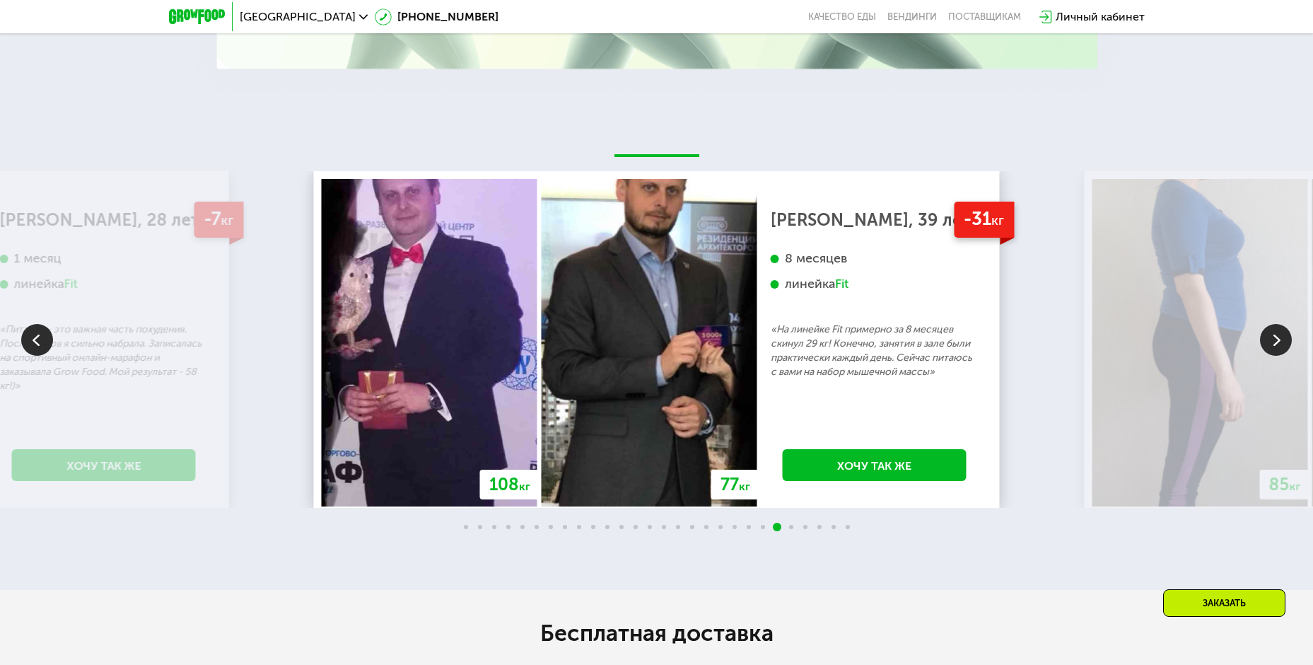
click at [1279, 348] on img at bounding box center [1276, 340] width 32 height 32
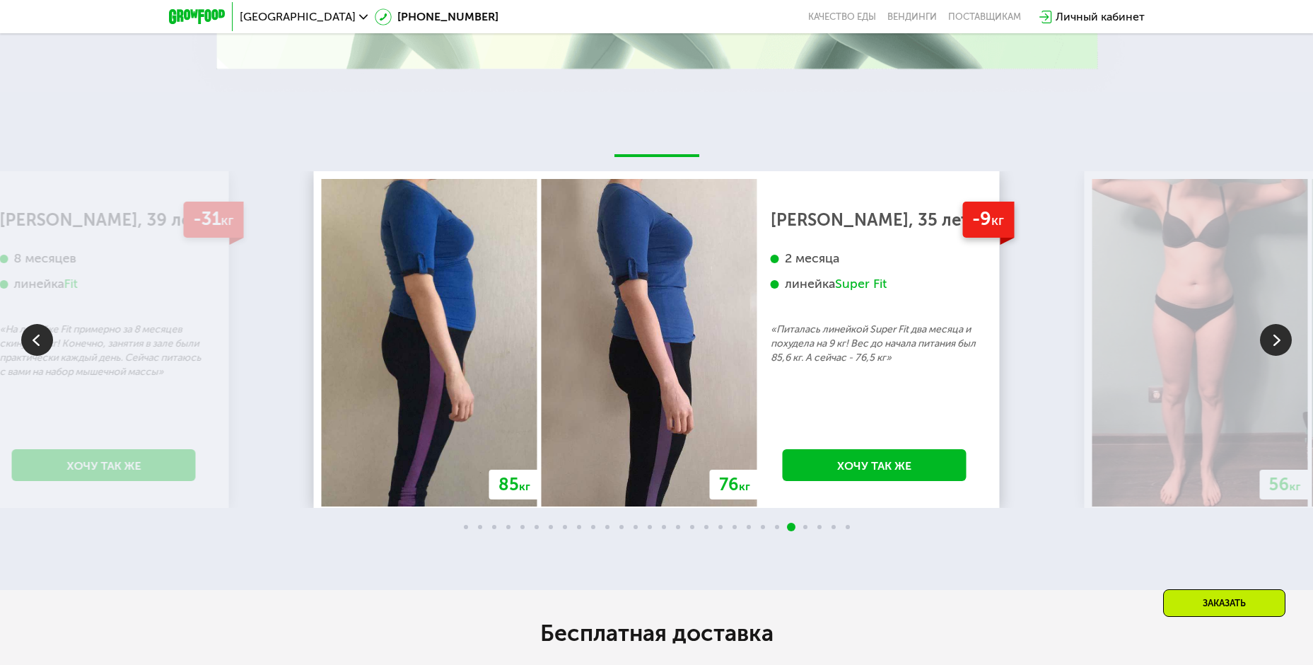
click at [1279, 348] on img at bounding box center [1276, 340] width 32 height 32
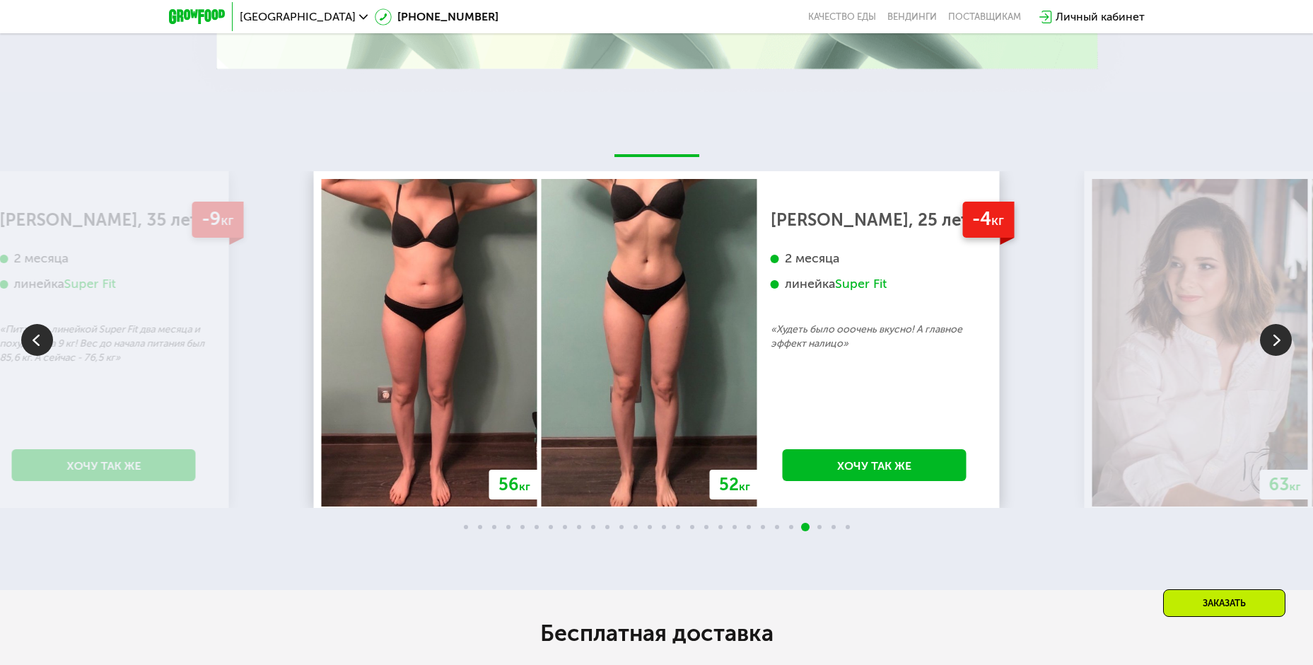
click at [1279, 348] on img at bounding box center [1276, 340] width 32 height 32
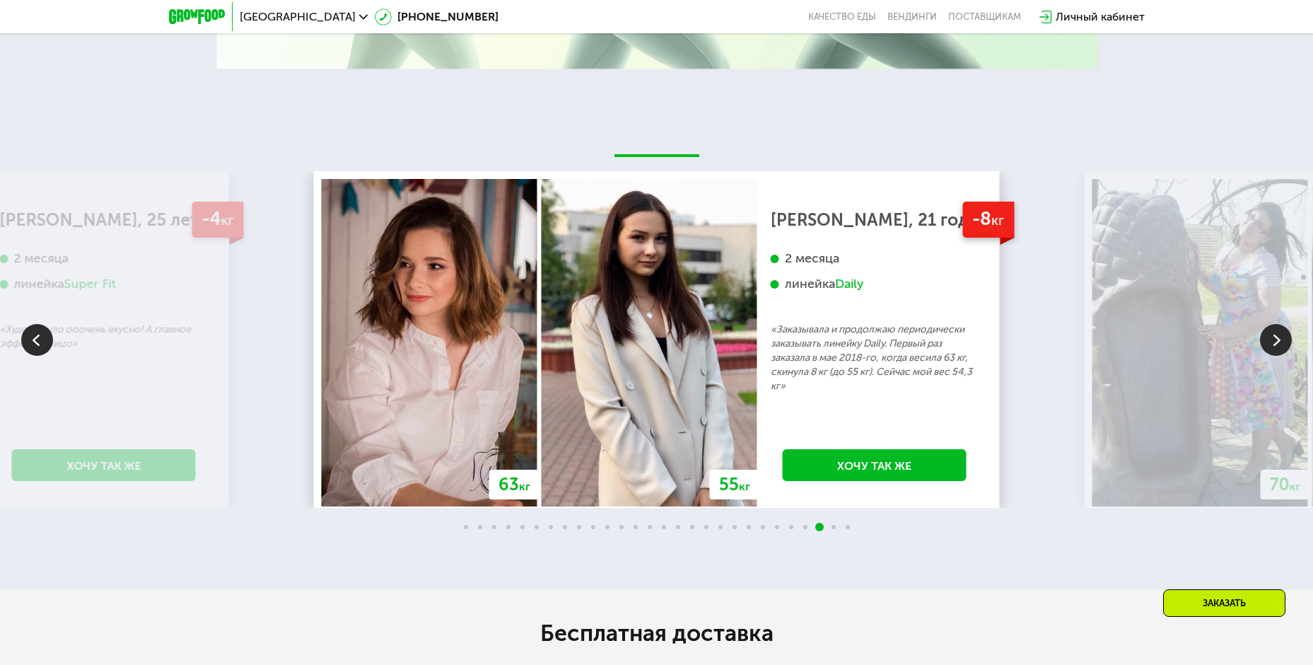
click at [1279, 348] on img at bounding box center [1276, 340] width 32 height 32
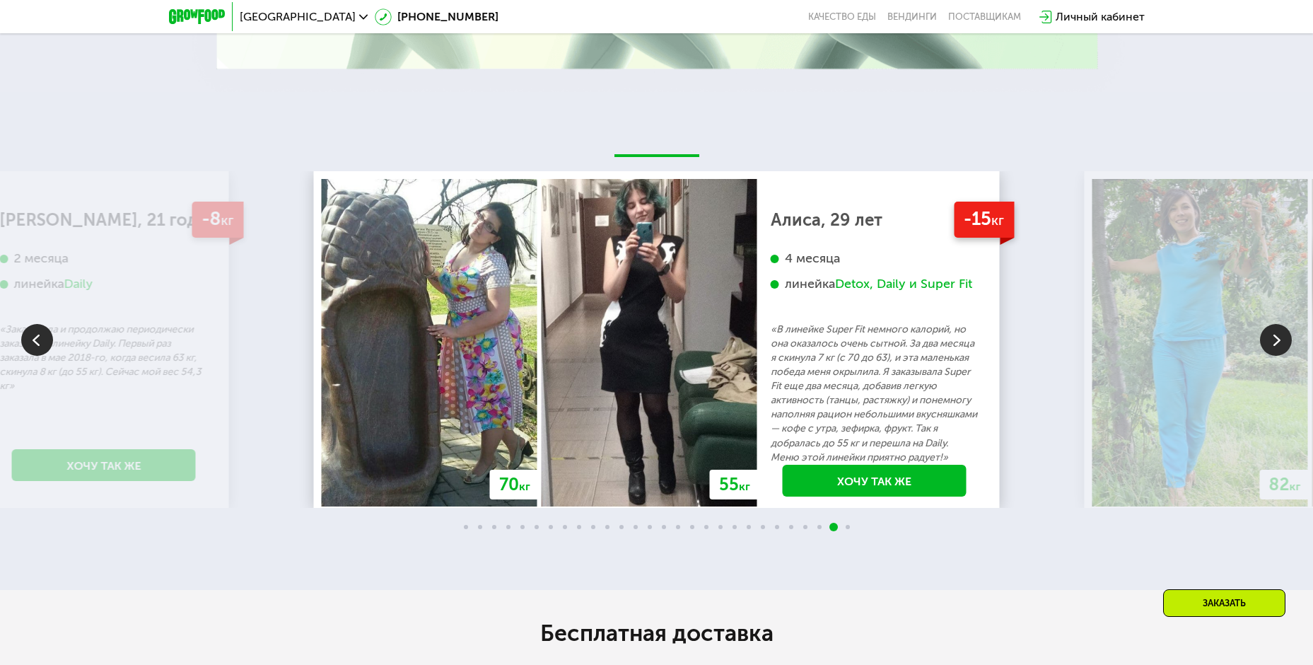
click at [1279, 348] on img at bounding box center [1276, 340] width 32 height 32
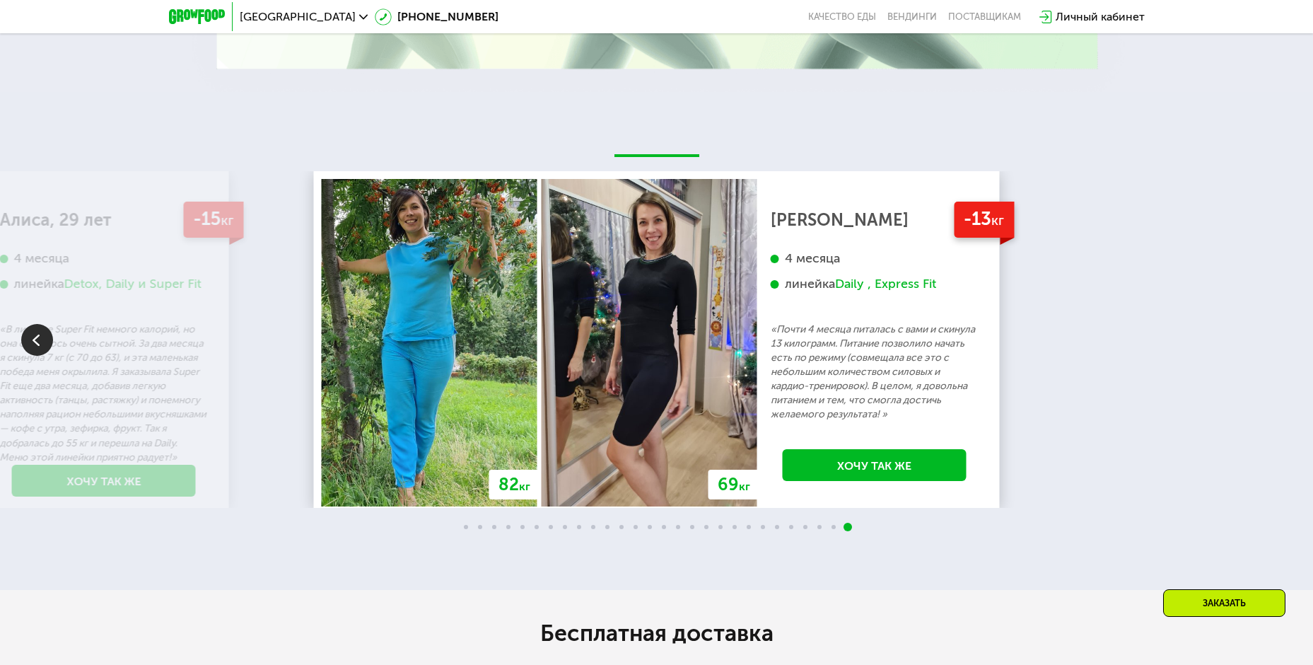
click at [1279, 348] on div "70 кг 64 кг -6 кг [PERSON_NAME], 31 год 3 месяца линейка Fit, Super Fit «Питала…" at bounding box center [656, 339] width 1313 height 337
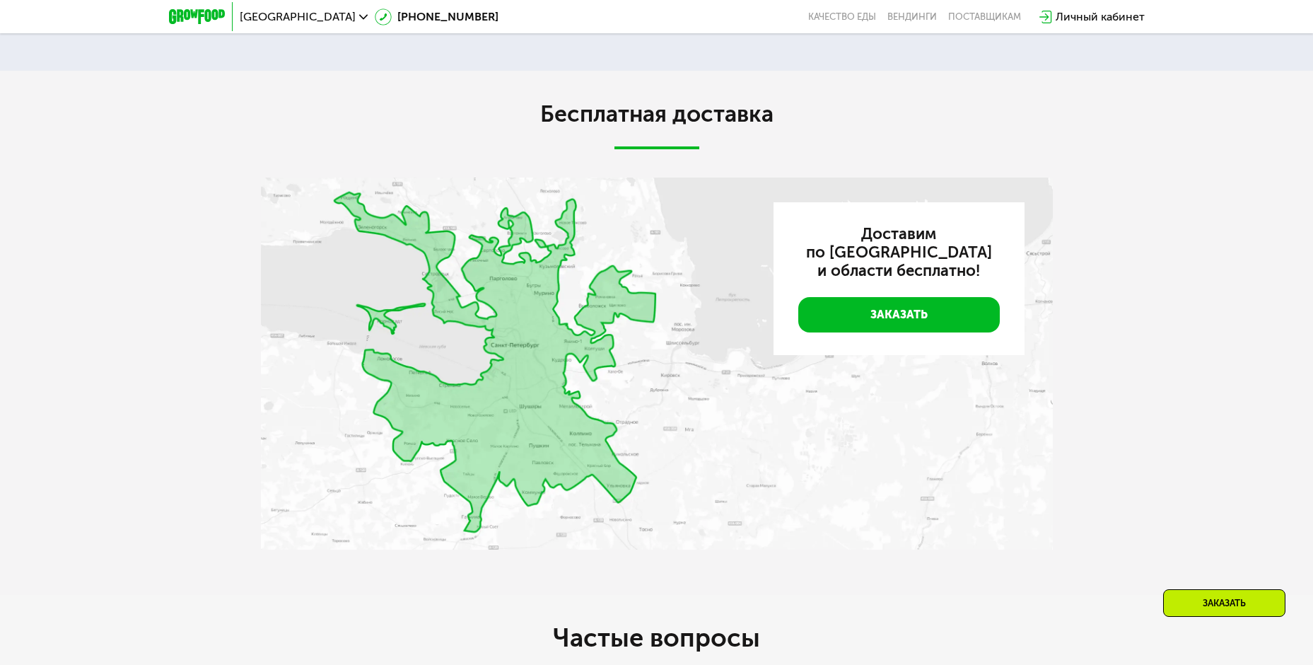
scroll to position [3238, 0]
